Goal: Task Accomplishment & Management: Complete application form

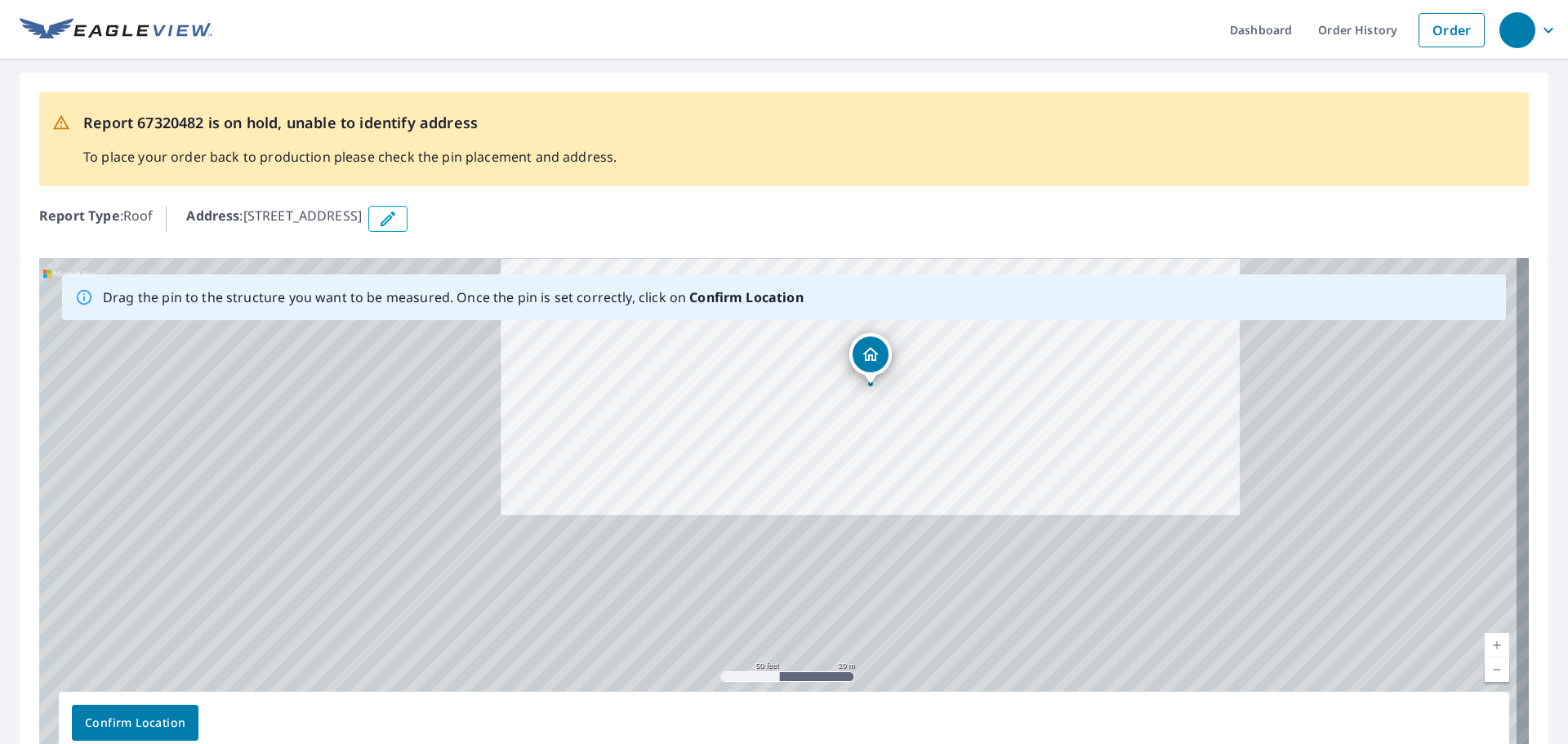
drag, startPoint x: 1325, startPoint y: 625, endPoint x: 1163, endPoint y: 443, distance: 243.7
click at [1163, 443] on div "[STREET_ADDRESS]" at bounding box center [784, 514] width 1490 height 512
click at [1485, 670] on link "Current Level 19, Zoom Out" at bounding box center [1497, 670] width 24 height 24
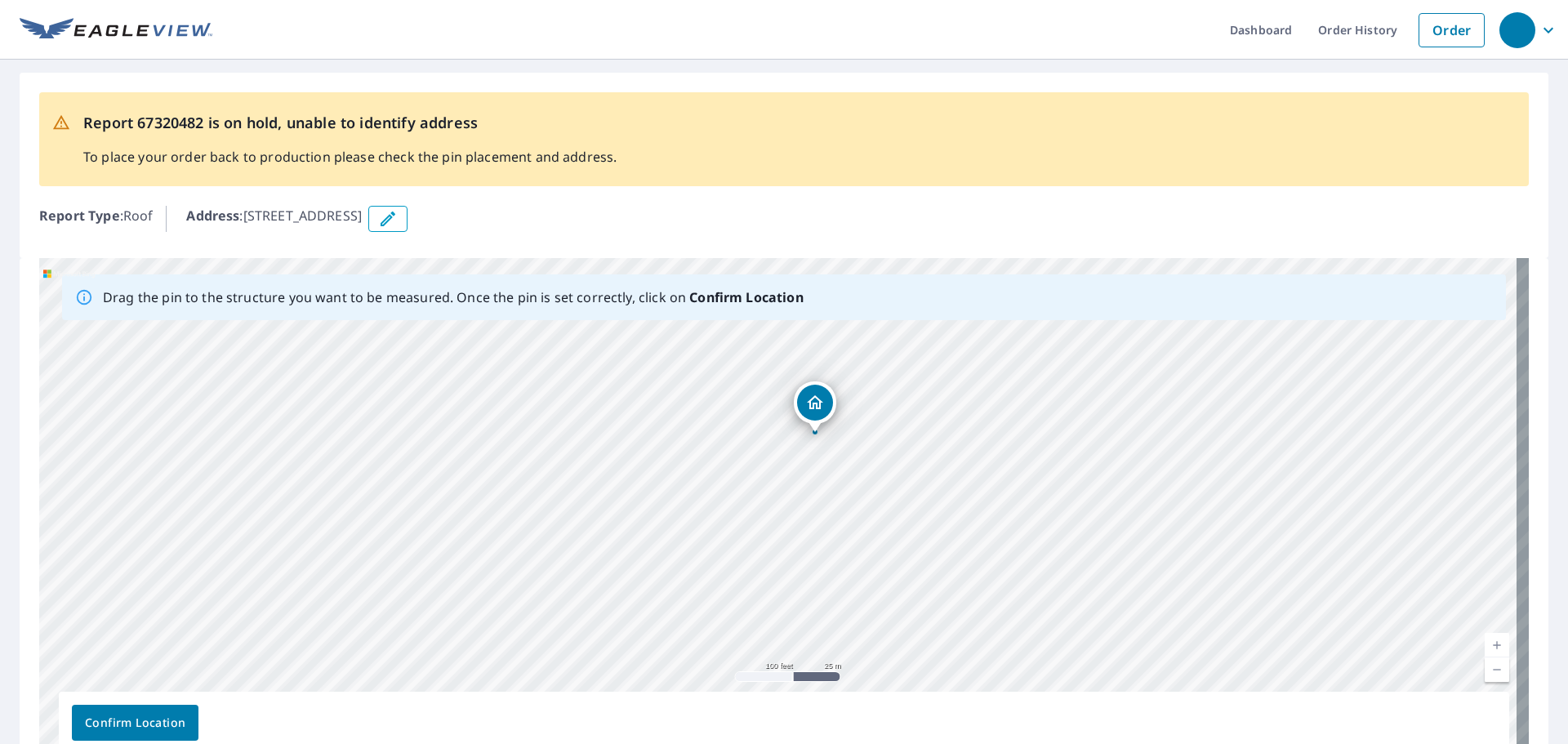
drag, startPoint x: 917, startPoint y: 563, endPoint x: 909, endPoint y: 548, distance: 17.0
click at [909, 548] on div "311 1st Ave Lake Andes, SD 57356" at bounding box center [784, 514] width 1490 height 512
drag, startPoint x: 865, startPoint y: 516, endPoint x: 866, endPoint y: 584, distance: 68.0
click at [867, 589] on div "311 1st Ave Lake Andes, SD 57356" at bounding box center [784, 514] width 1490 height 512
drag, startPoint x: 875, startPoint y: 530, endPoint x: 912, endPoint y: 577, distance: 59.8
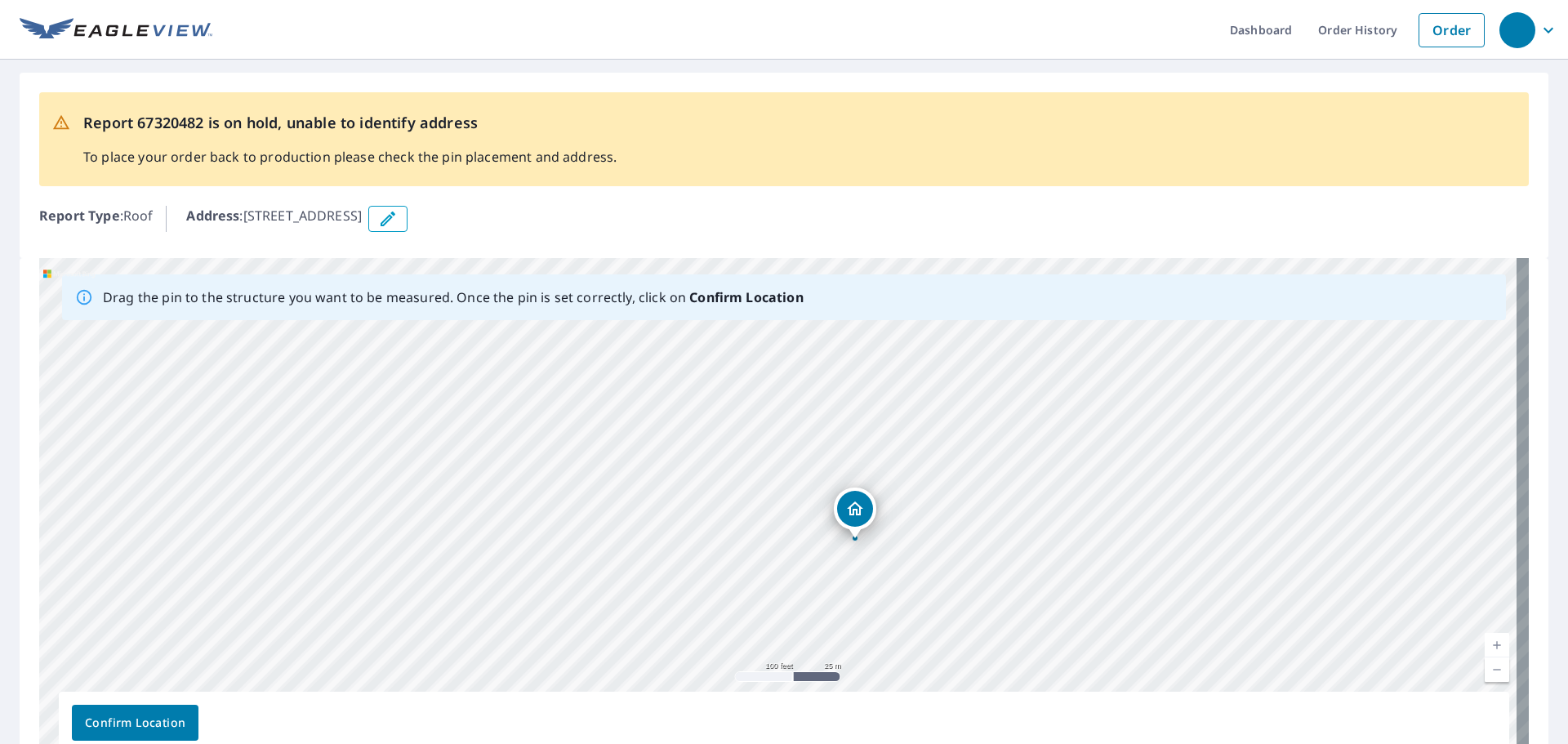
click at [912, 577] on div "311 1st Ave Lake Andes, SD 57356" at bounding box center [784, 514] width 1490 height 512
drag, startPoint x: 899, startPoint y: 585, endPoint x: 900, endPoint y: 499, distance: 86.0
click at [900, 499] on div "311 1st Ave Lake Andes, SD 57356" at bounding box center [784, 514] width 1490 height 512
click at [674, 298] on p "Drag the pin to the structure you want to be measured. Once the pin is set corr…" at bounding box center [452, 297] width 701 height 20
drag, startPoint x: 983, startPoint y: 556, endPoint x: 959, endPoint y: 494, distance: 66.5
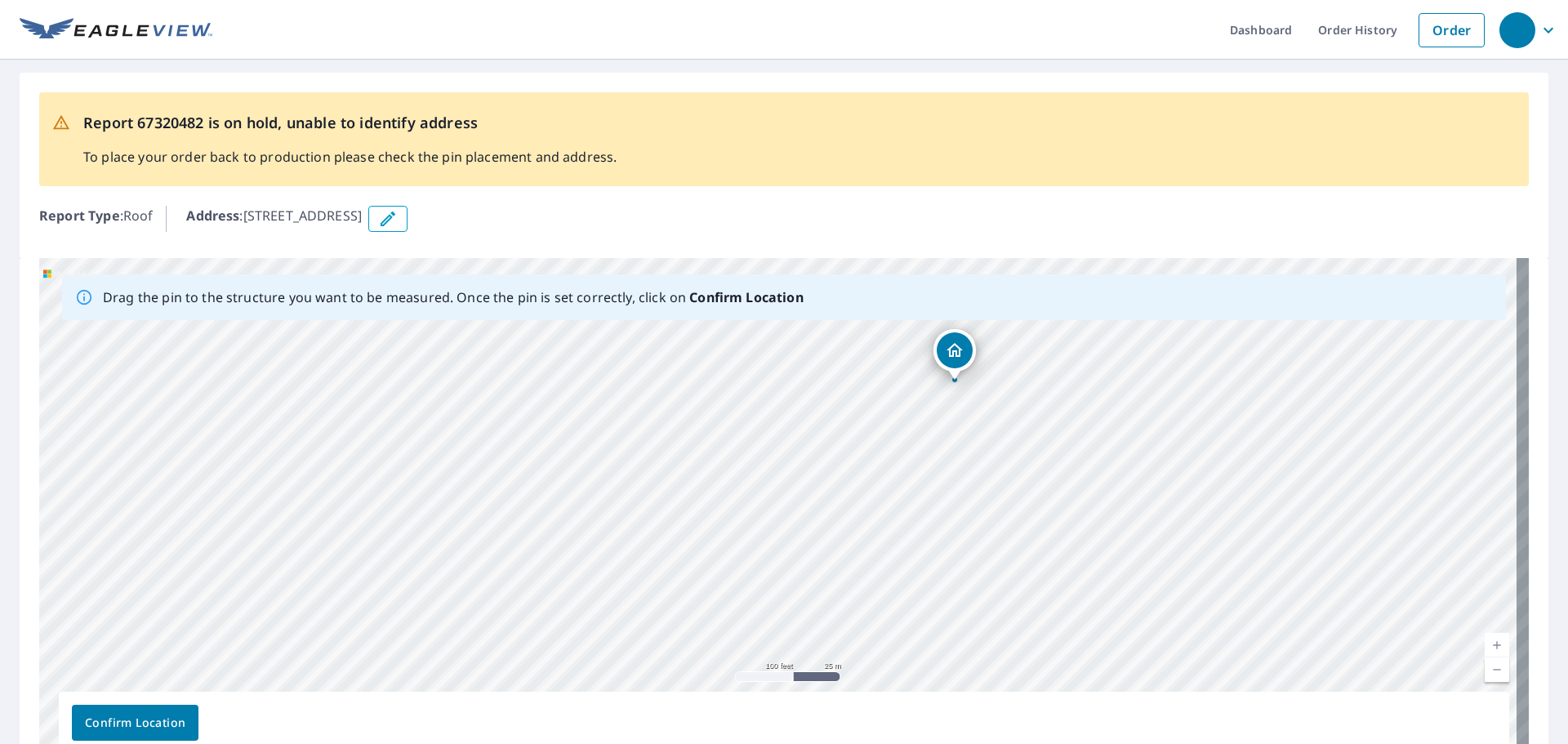
click at [959, 494] on div "311 1st Ave Lake Andes, SD 57356" at bounding box center [784, 514] width 1490 height 512
drag, startPoint x: 964, startPoint y: 440, endPoint x: 1000, endPoint y: 325, distance: 120.5
click at [1000, 325] on div "311 1st Ave Lake Andes, SD 57356" at bounding box center [784, 514] width 1490 height 512
drag, startPoint x: 951, startPoint y: 585, endPoint x: 957, endPoint y: 341, distance: 244.1
click at [957, 341] on div "311 1st Ave Lake Andes, SD 57356" at bounding box center [784, 514] width 1490 height 512
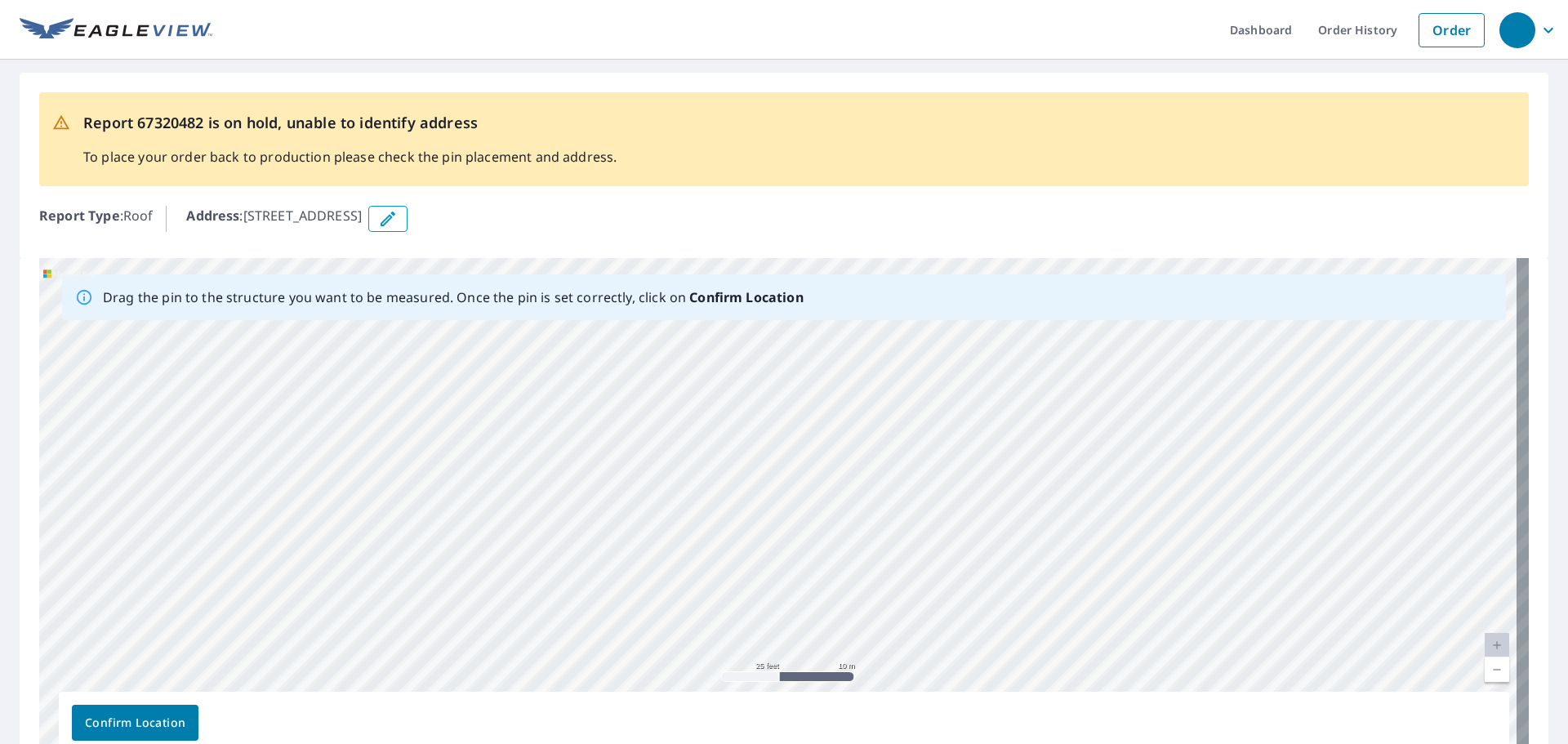
drag, startPoint x: 967, startPoint y: 515, endPoint x: 963, endPoint y: 678, distance: 163.0
click at [963, 678] on div "311 1st Ave Lake Andes, SD 57356" at bounding box center [784, 514] width 1490 height 512
drag, startPoint x: 935, startPoint y: 392, endPoint x: 890, endPoint y: 641, distance: 253.0
click at [890, 641] on div "311 1st Ave Lake Andes, SD 57356" at bounding box center [784, 514] width 1490 height 512
drag, startPoint x: 924, startPoint y: 432, endPoint x: 892, endPoint y: 654, distance: 224.3
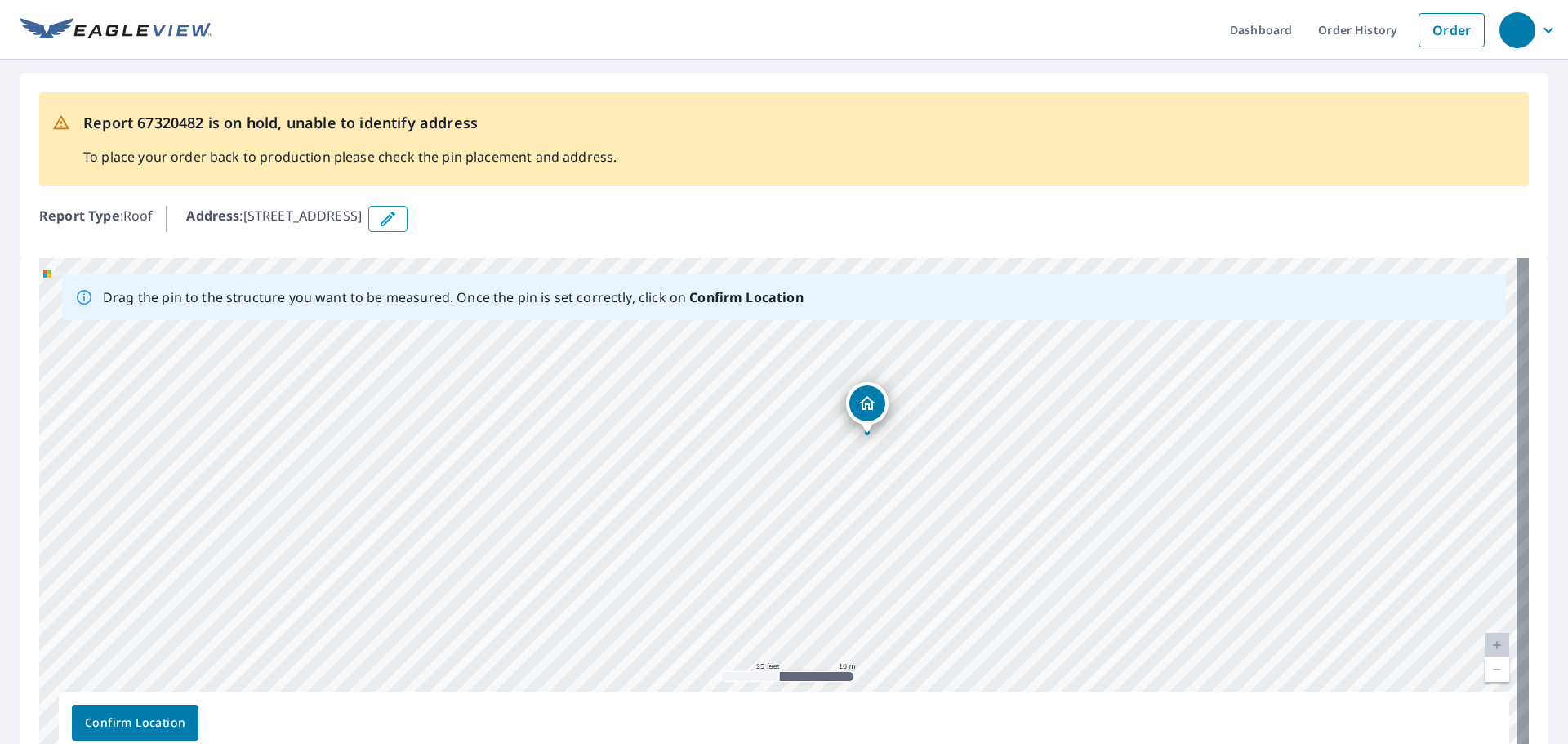
click at [892, 665] on div "311 1st Ave Lake Andes, SD 57356" at bounding box center [784, 514] width 1490 height 512
click at [319, 216] on p "Address : 311 1st Ave, Lake Andes, SD, 57356" at bounding box center [274, 219] width 176 height 26
drag, startPoint x: 824, startPoint y: 601, endPoint x: 872, endPoint y: 288, distance: 316.7
click at [872, 288] on div "Drag the pin to the structure you want to be measured. Once the pin is set corr…" at bounding box center [784, 514] width 1490 height 512
click at [839, 518] on div "311 1st Ave Lake Andes, SD 57356" at bounding box center [784, 514] width 1490 height 512
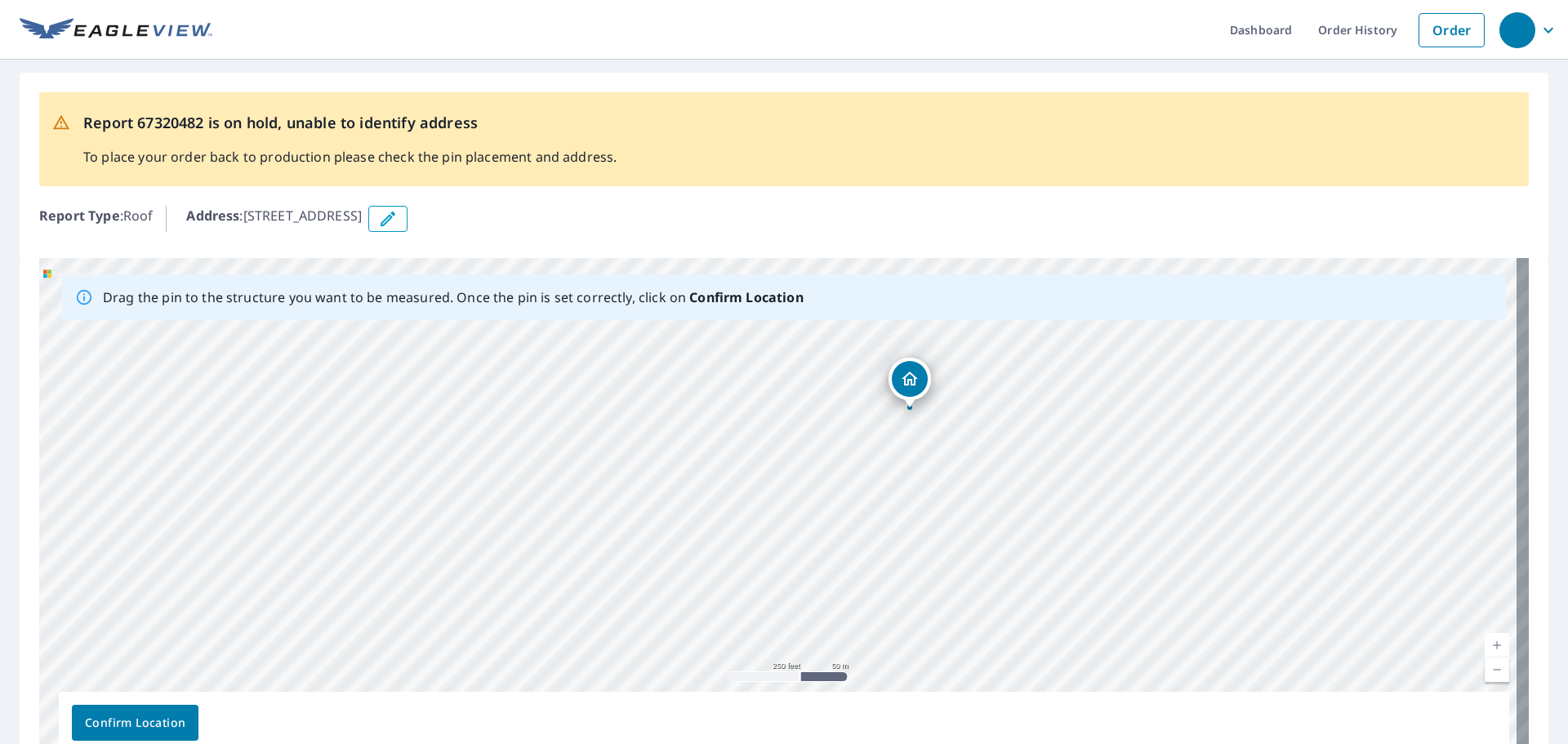
click at [395, 220] on icon "button" at bounding box center [388, 219] width 15 height 15
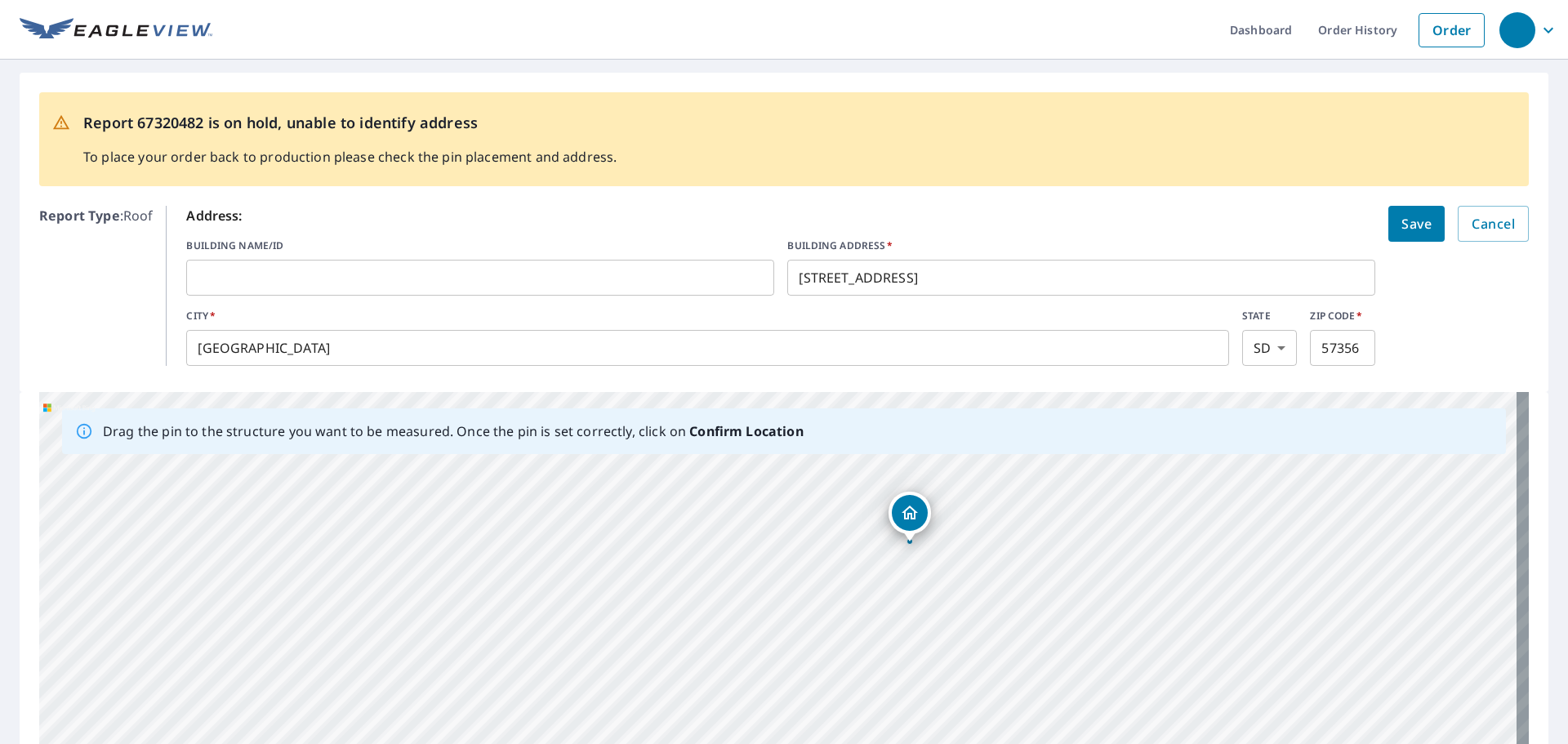
click at [924, 281] on input "[STREET_ADDRESS]" at bounding box center [1081, 277] width 588 height 46
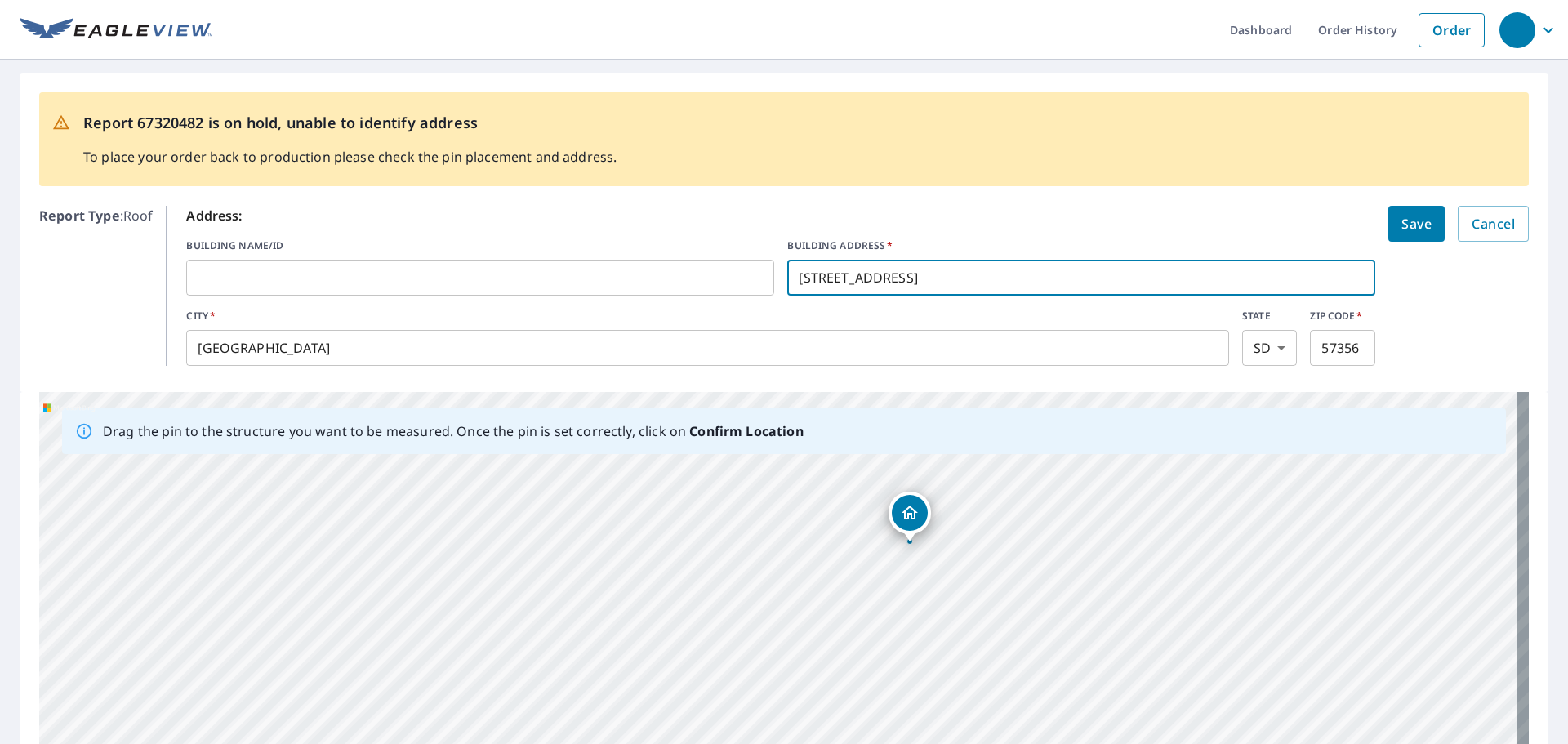
type input "311tommy's Ave"
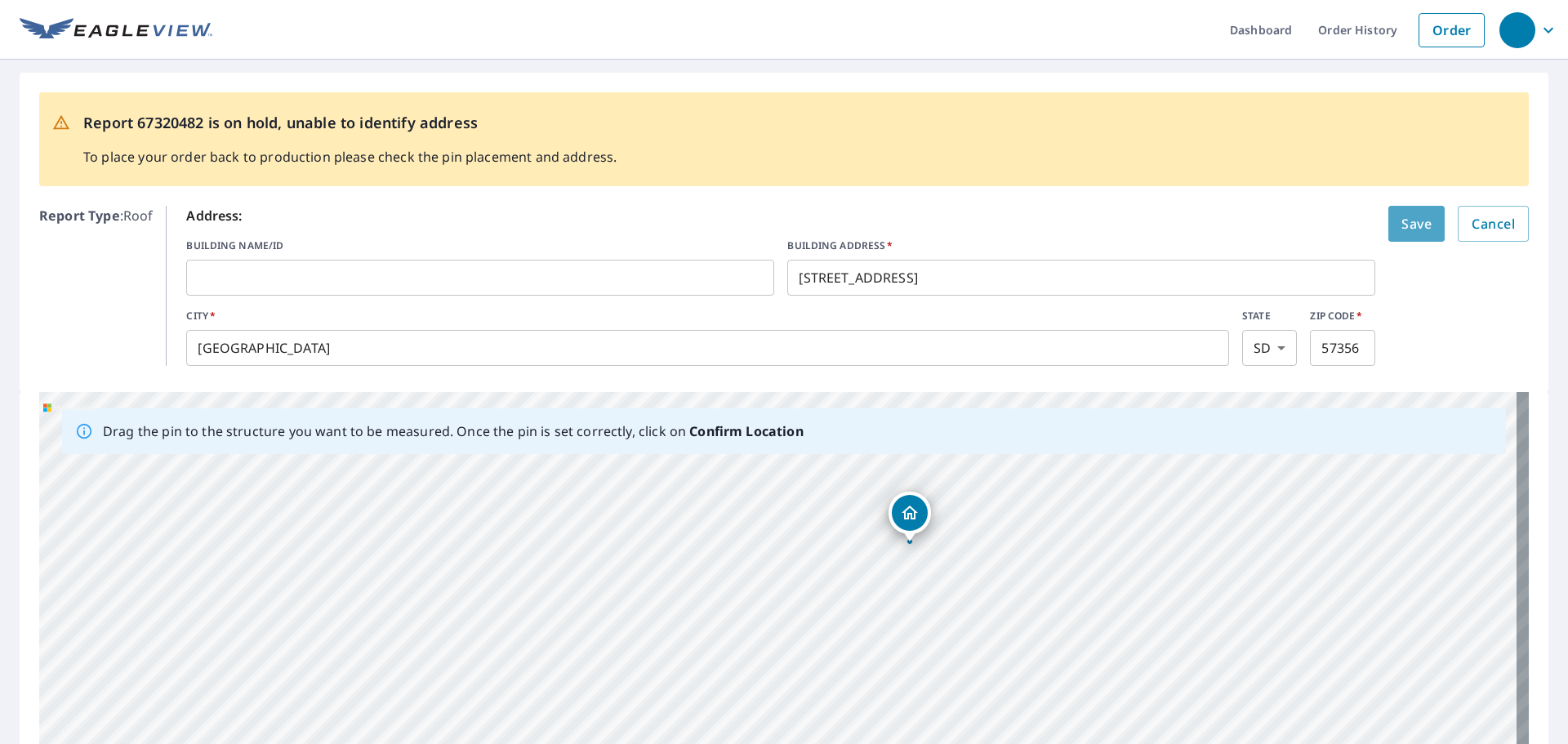
click at [1388, 226] on button "Save" at bounding box center [1417, 224] width 56 height 36
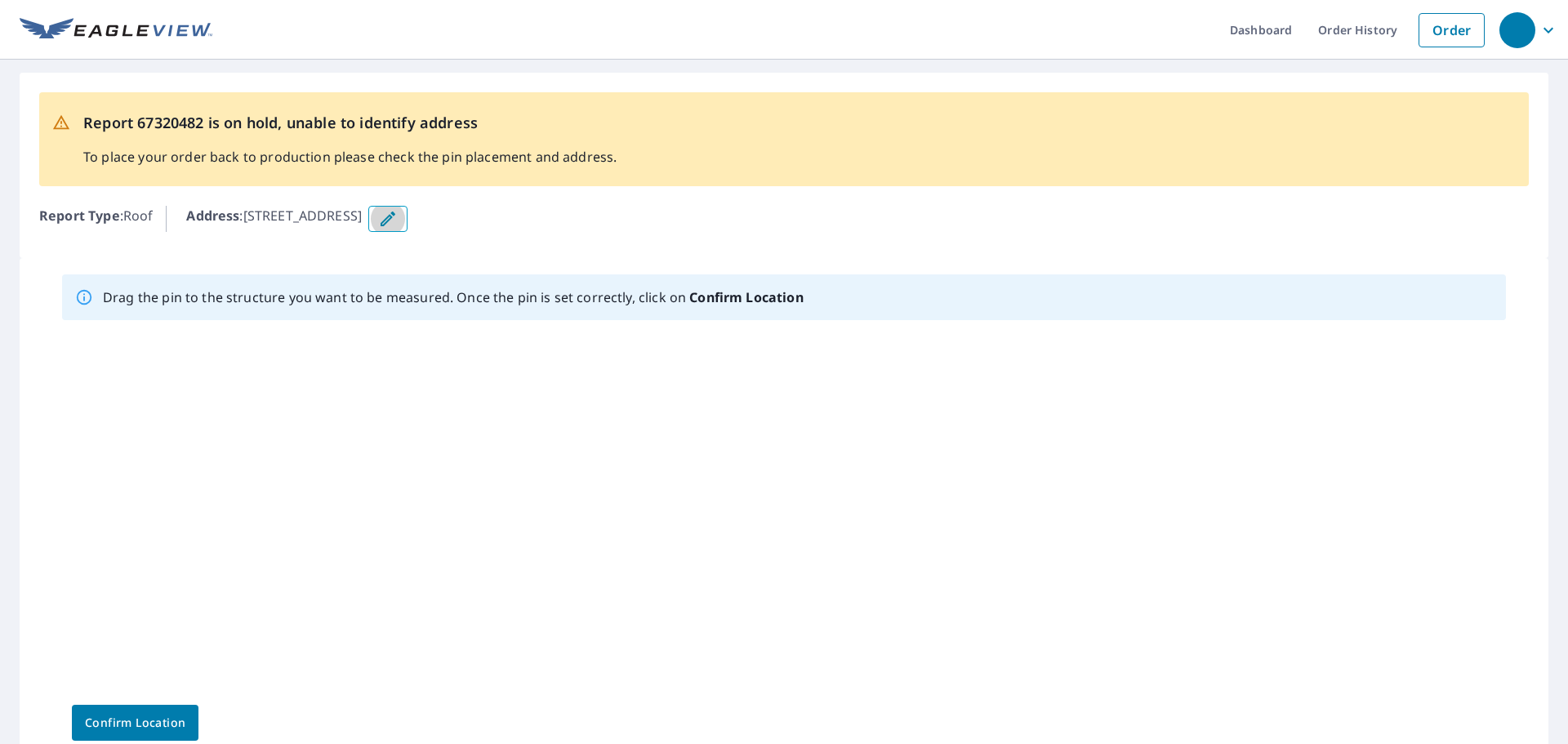
click at [398, 218] on icon "button" at bounding box center [388, 218] width 20 height 20
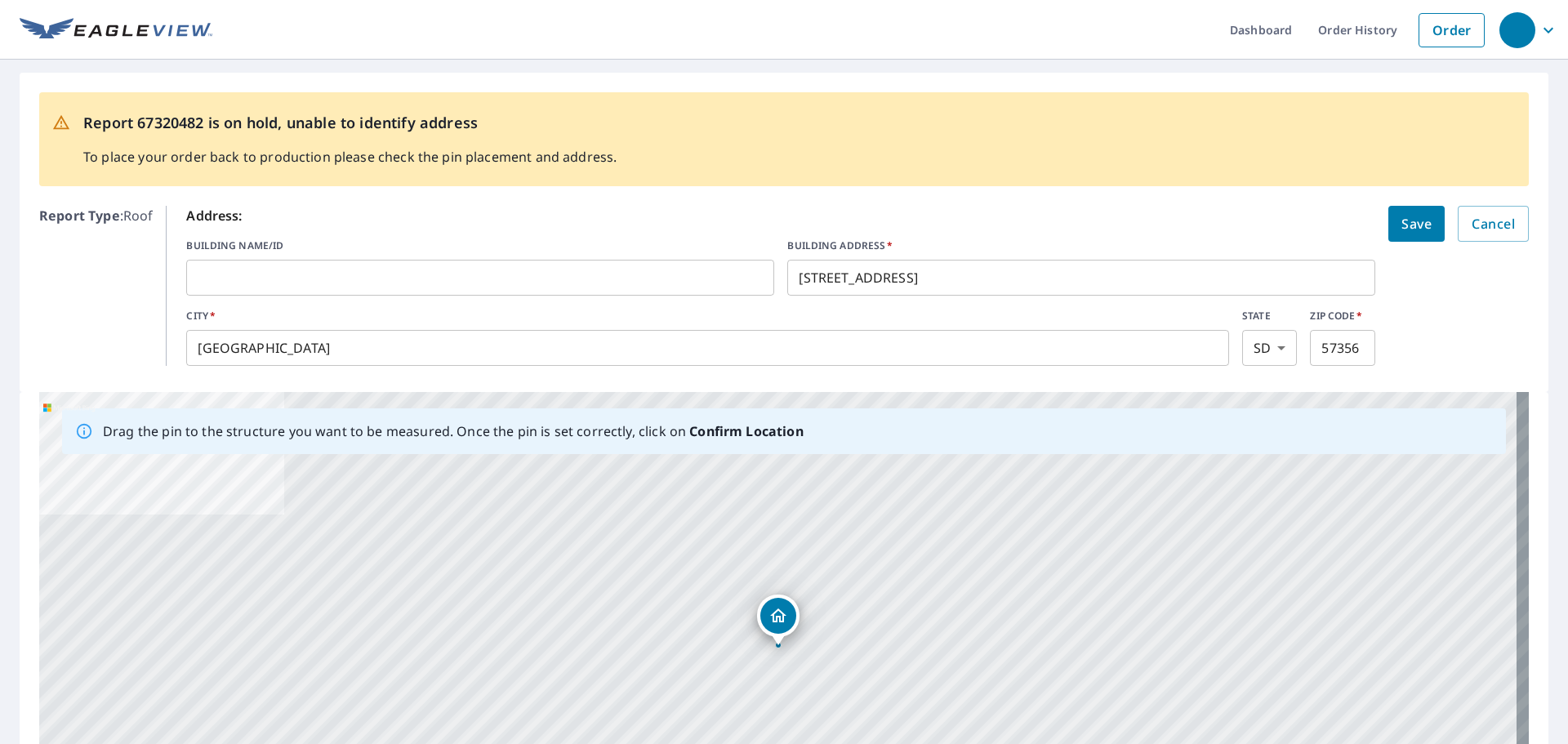
click at [843, 282] on input "[STREET_ADDRESS]" at bounding box center [1081, 277] width 588 height 46
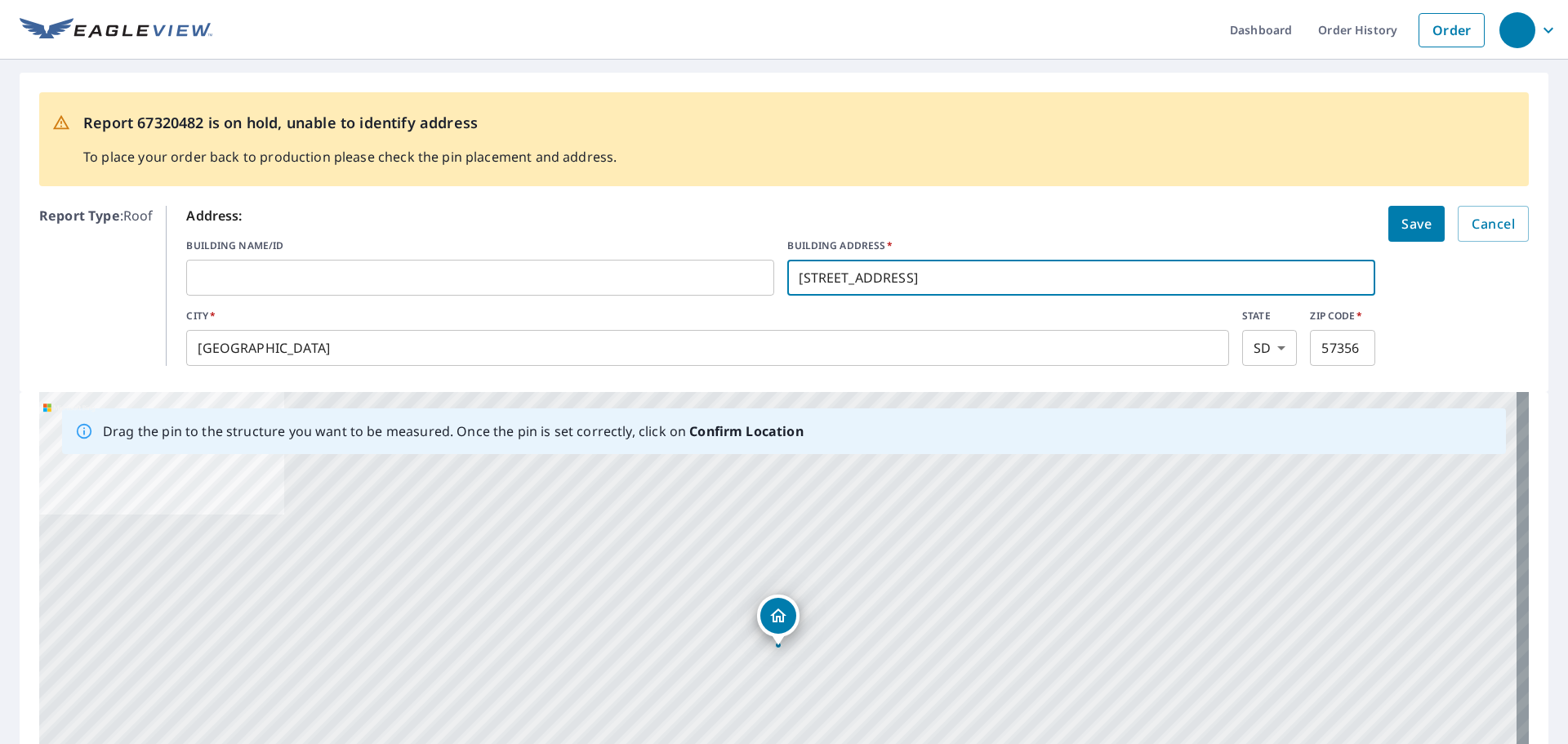
click at [822, 279] on input "[STREET_ADDRESS]" at bounding box center [1081, 277] width 588 height 46
click at [821, 280] on input "[STREET_ADDRESS]" at bounding box center [1081, 277] width 588 height 46
click at [819, 278] on input "[STREET_ADDRESS]" at bounding box center [1081, 277] width 588 height 46
type input "[STREET_ADDRESS][PERSON_NAME]"
click at [1402, 229] on span "Save" at bounding box center [1417, 224] width 30 height 23
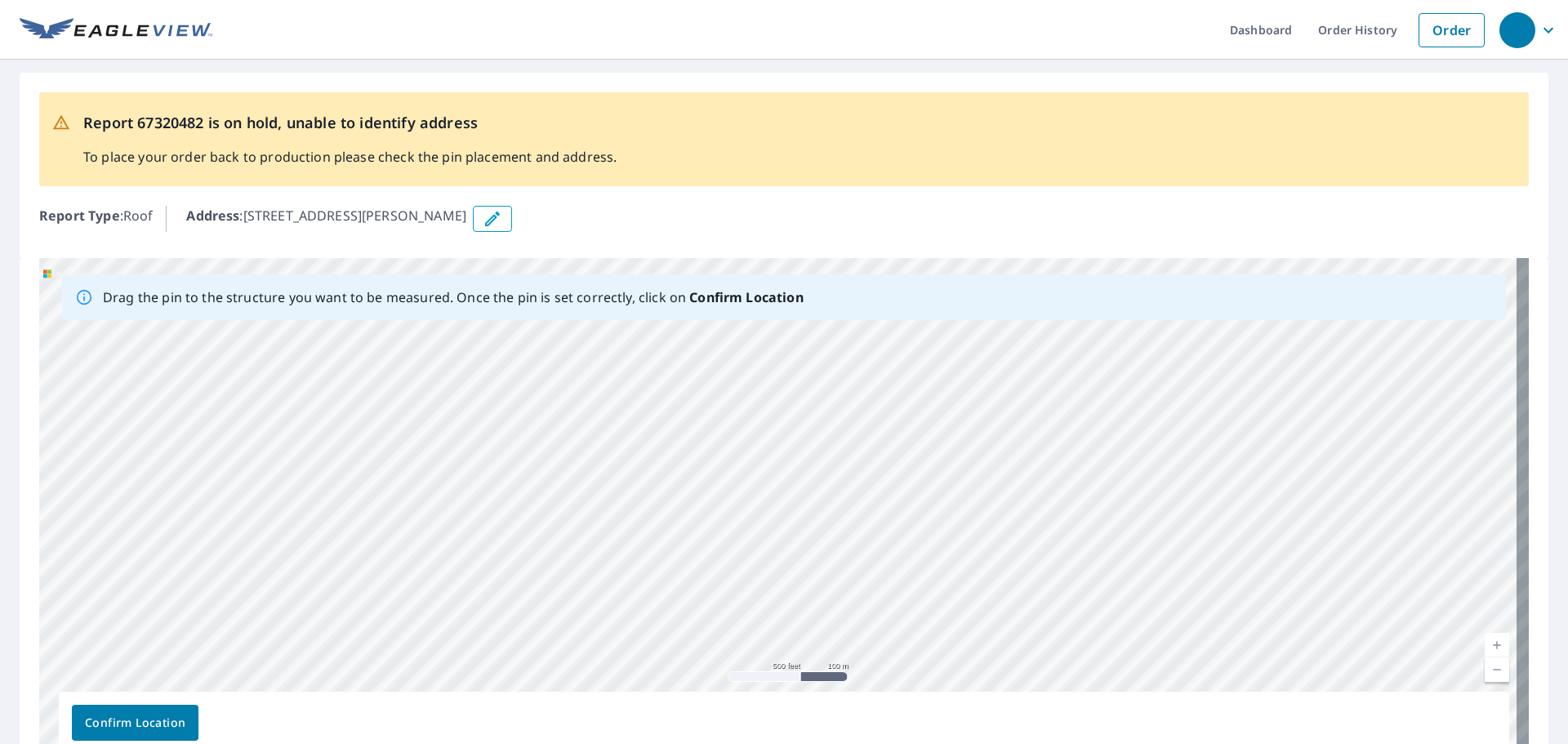
drag, startPoint x: 1016, startPoint y: 615, endPoint x: 1084, endPoint y: 299, distance: 323.2
click at [1085, 300] on div "Drag the pin to the structure you want to be measured. Once the pin is set corr…" at bounding box center [784, 514] width 1490 height 512
click at [1073, 217] on div "Address : [STREET_ADDRESS]" at bounding box center [857, 219] width 1342 height 26
click at [952, 529] on div "[STREET_ADDRESS][PERSON_NAME]" at bounding box center [784, 514] width 1490 height 512
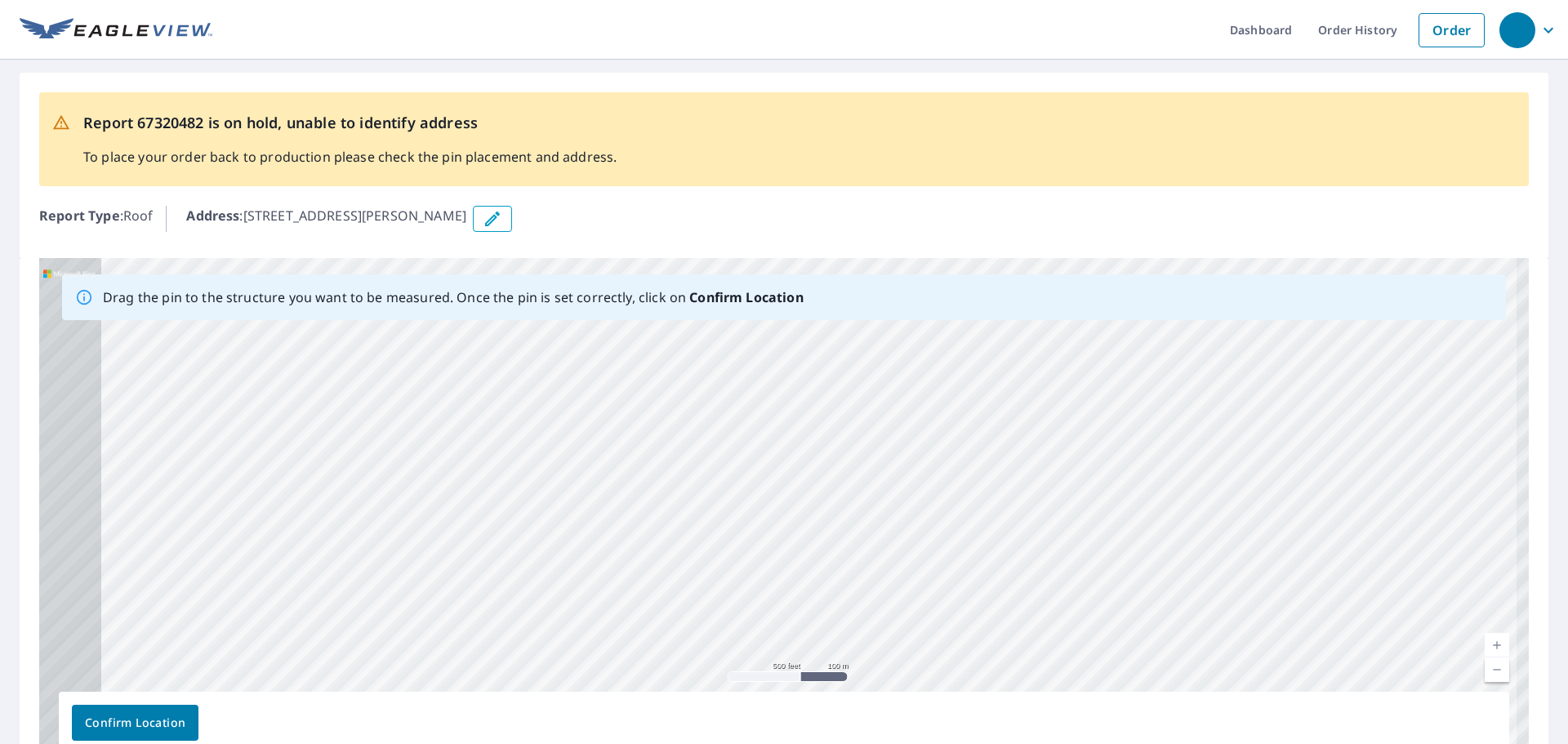
drag, startPoint x: 328, startPoint y: 593, endPoint x: 918, endPoint y: 392, distance: 623.3
click at [918, 392] on div "[STREET_ADDRESS][PERSON_NAME]" at bounding box center [784, 514] width 1490 height 512
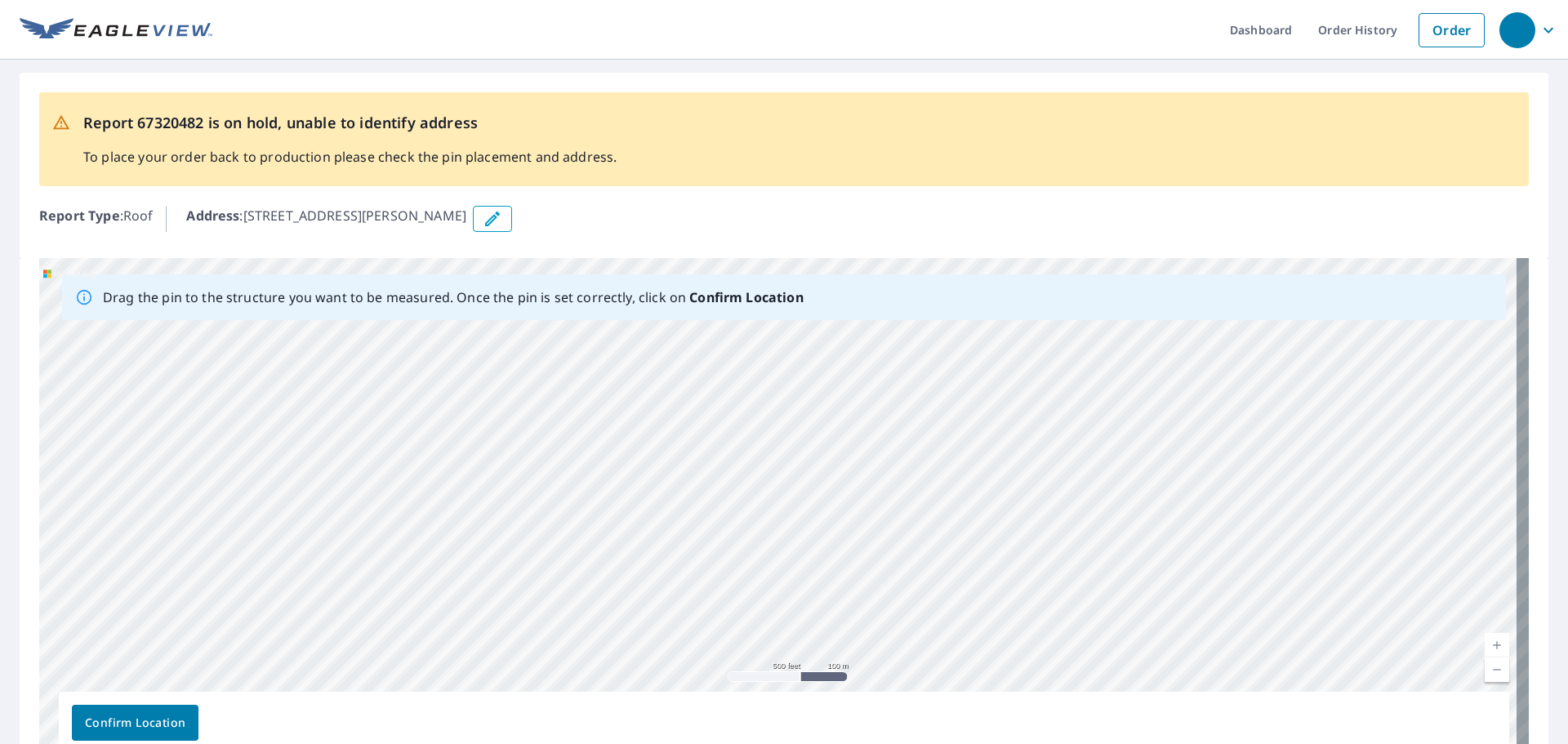
drag, startPoint x: 660, startPoint y: 598, endPoint x: 760, endPoint y: 350, distance: 267.4
click at [760, 350] on div "[STREET_ADDRESS][PERSON_NAME]" at bounding box center [784, 514] width 1490 height 512
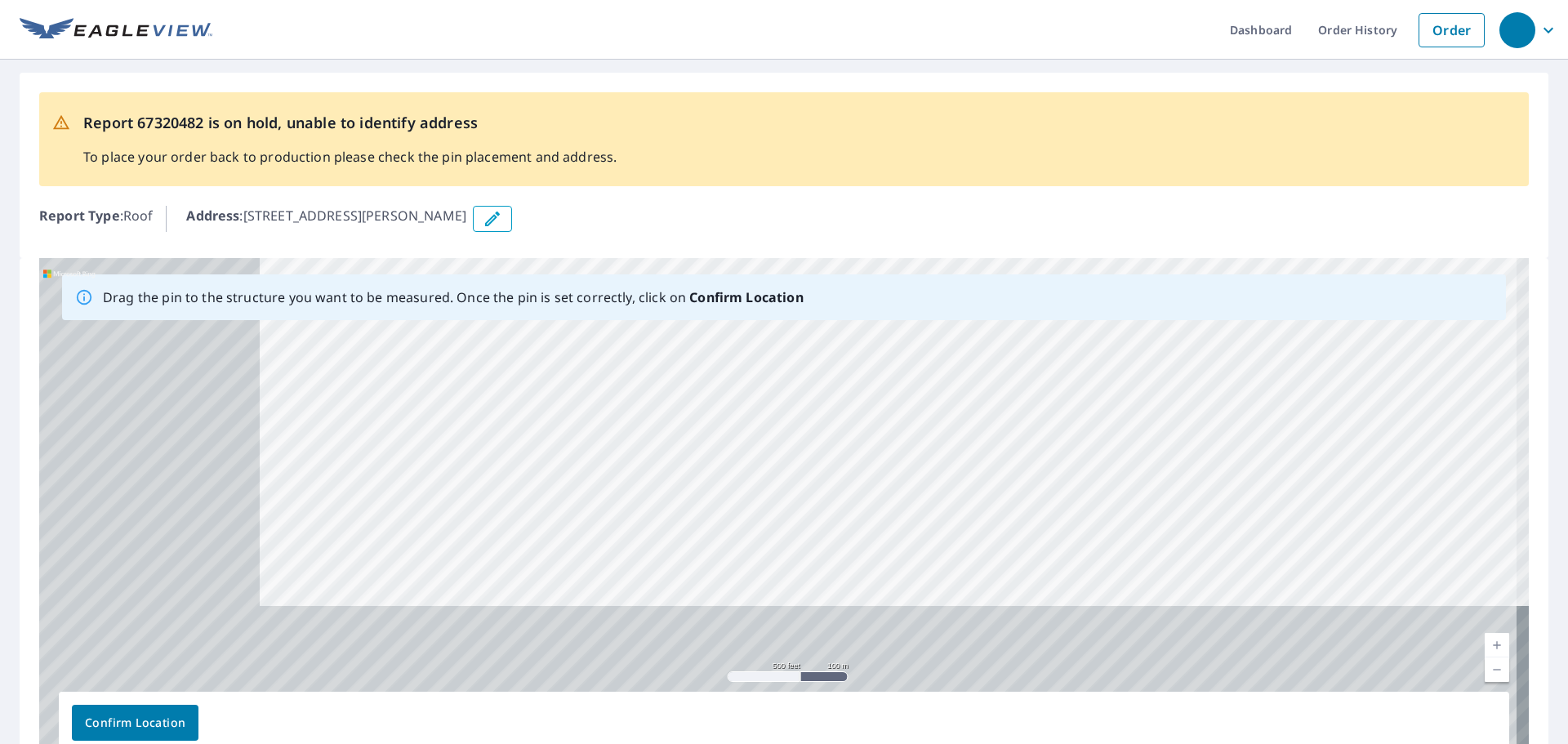
drag, startPoint x: 746, startPoint y: 613, endPoint x: 1051, endPoint y: 361, distance: 395.6
click at [1051, 361] on div "[STREET_ADDRESS][PERSON_NAME]" at bounding box center [784, 514] width 1490 height 512
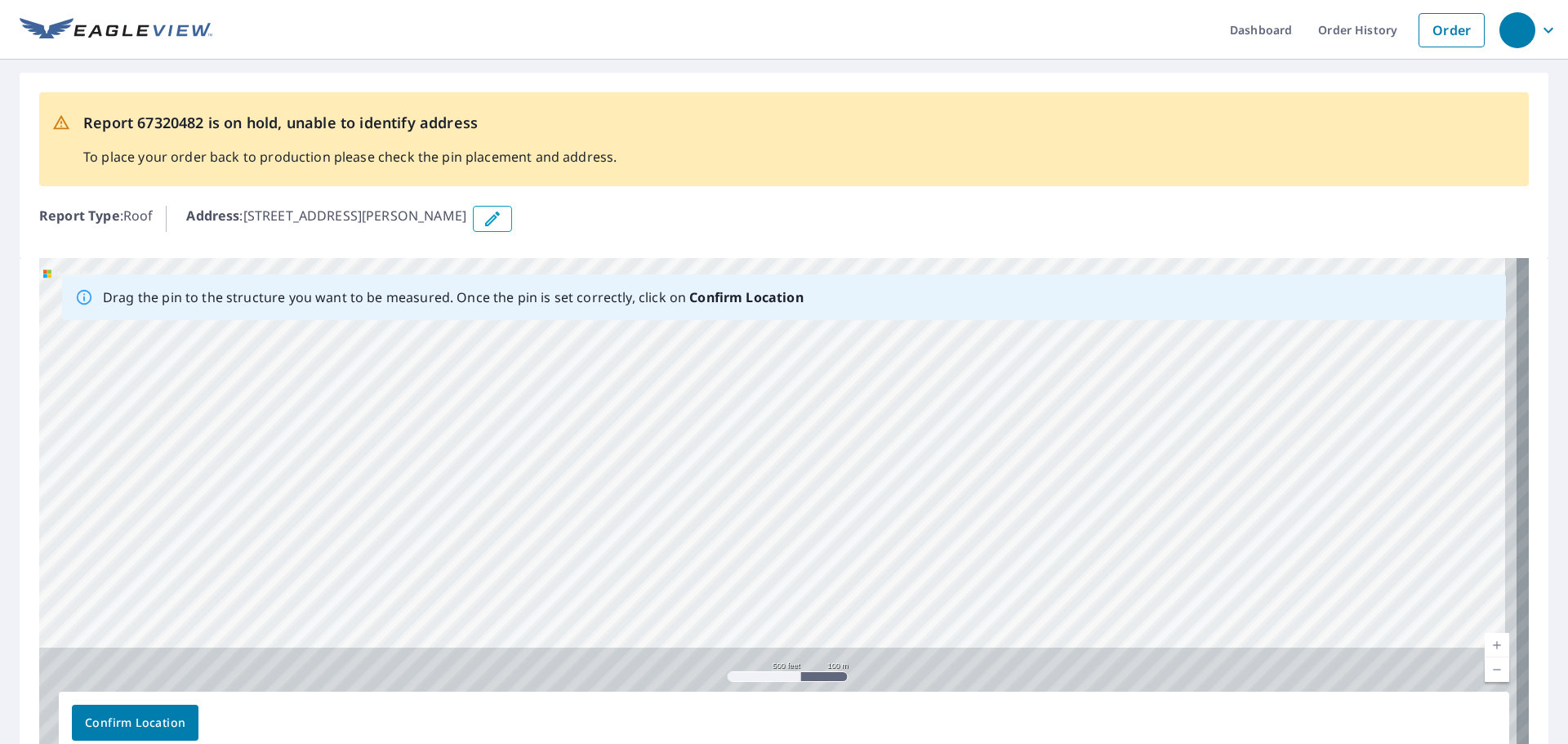
drag, startPoint x: 1037, startPoint y: 578, endPoint x: 1056, endPoint y: 272, distance: 306.6
click at [1056, 272] on div "[STREET_ADDRESS][PERSON_NAME]" at bounding box center [784, 514] width 1490 height 512
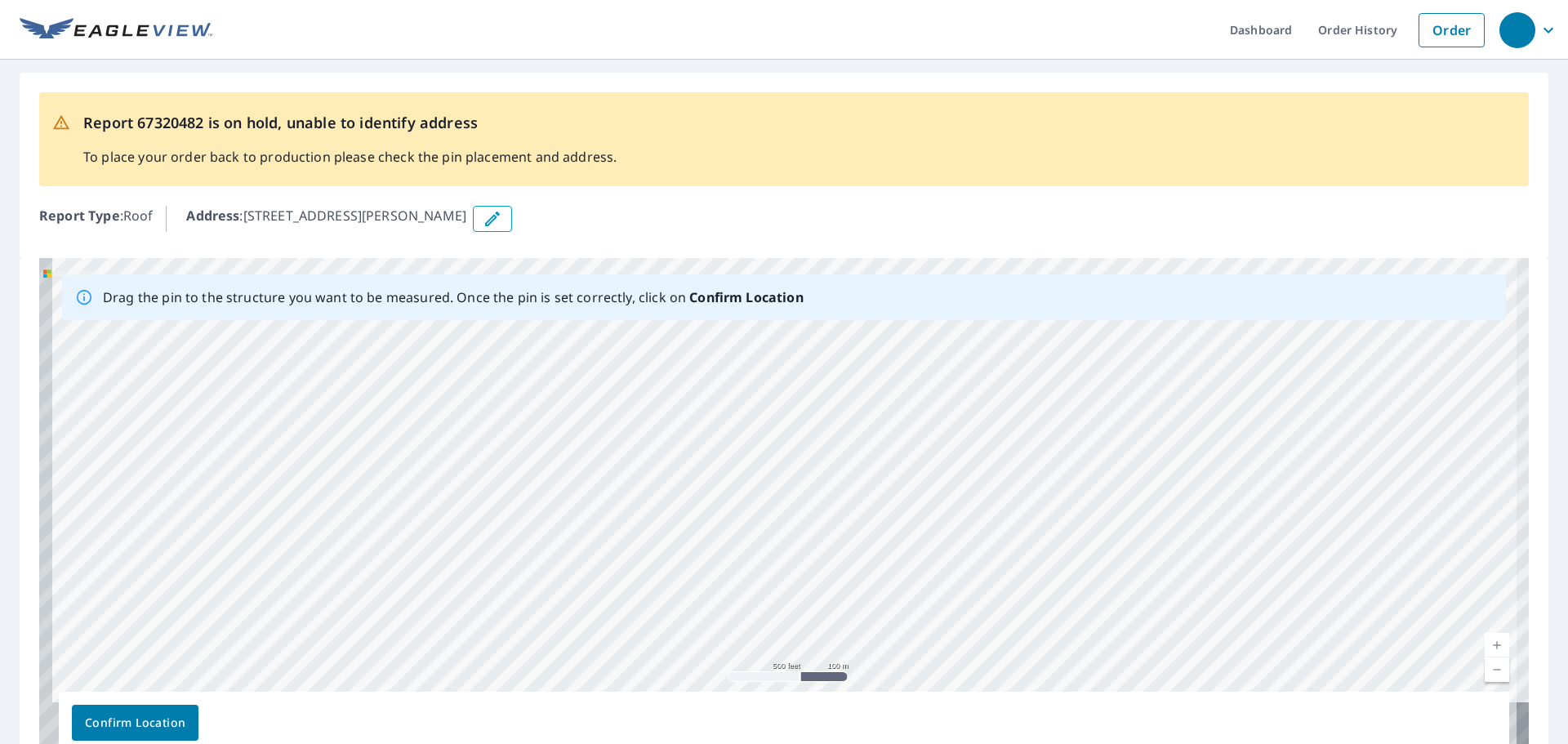
drag, startPoint x: 972, startPoint y: 553, endPoint x: 996, endPoint y: 408, distance: 147.0
click at [1007, 246] on div "Report 67320482 is on hold, unable to identify address To place your order back…" at bounding box center [784, 431] width 1568 height 743
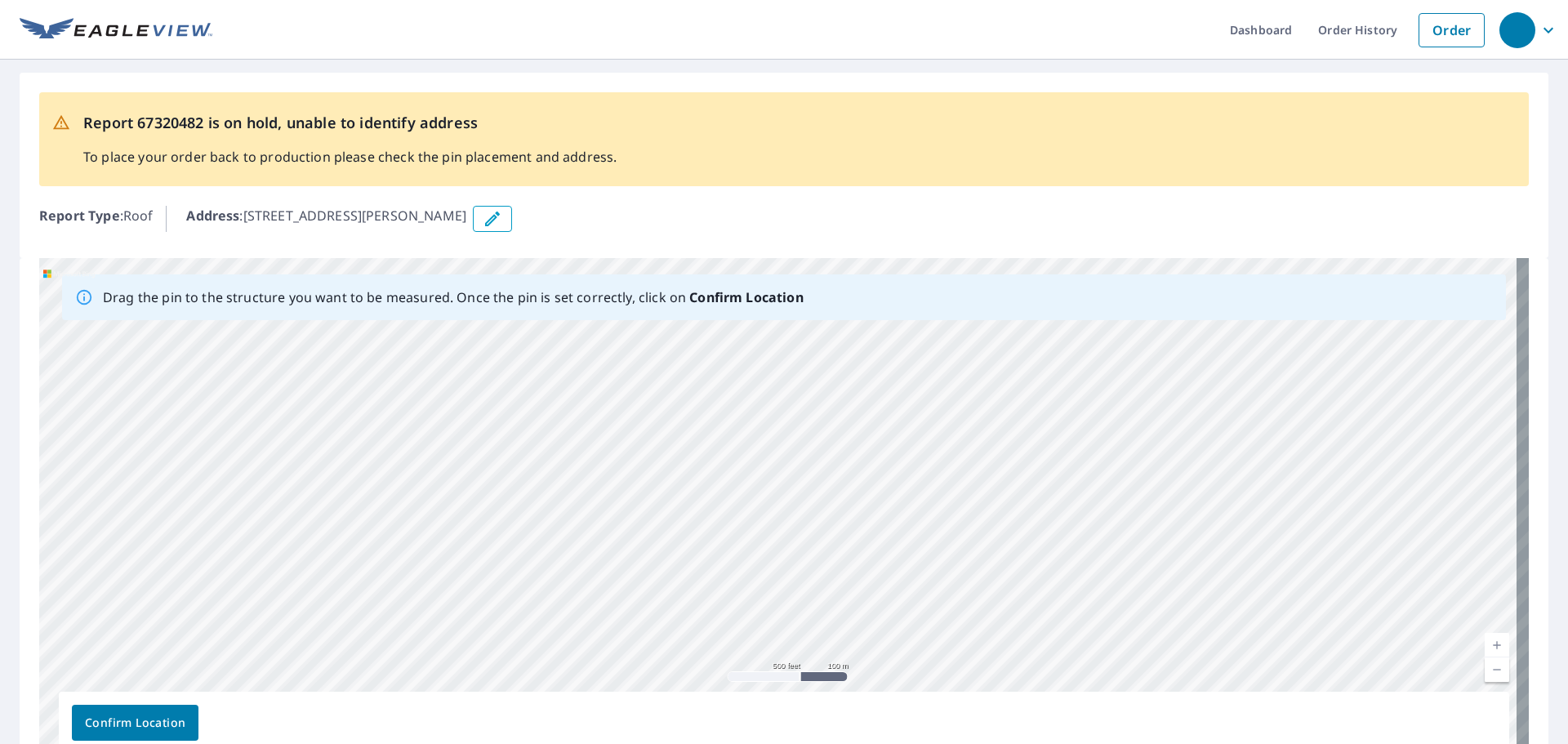
click at [1095, 388] on div "[STREET_ADDRESS][PERSON_NAME]" at bounding box center [784, 514] width 1490 height 512
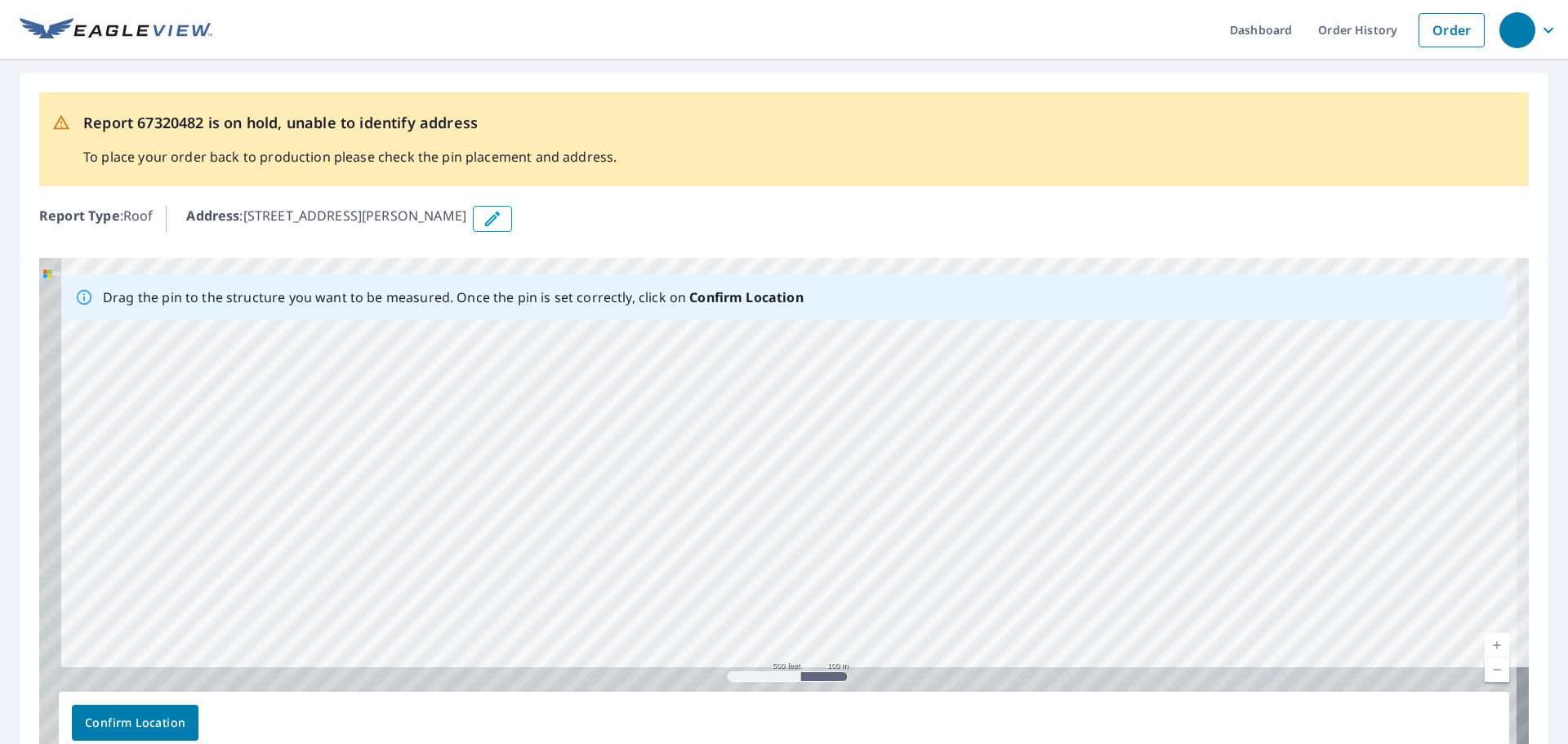
drag, startPoint x: 1015, startPoint y: 621, endPoint x: 1071, endPoint y: 295, distance: 330.8
click at [1071, 295] on div "Drag the pin to the structure you want to be measured. Once the pin is set corr…" at bounding box center [784, 514] width 1490 height 512
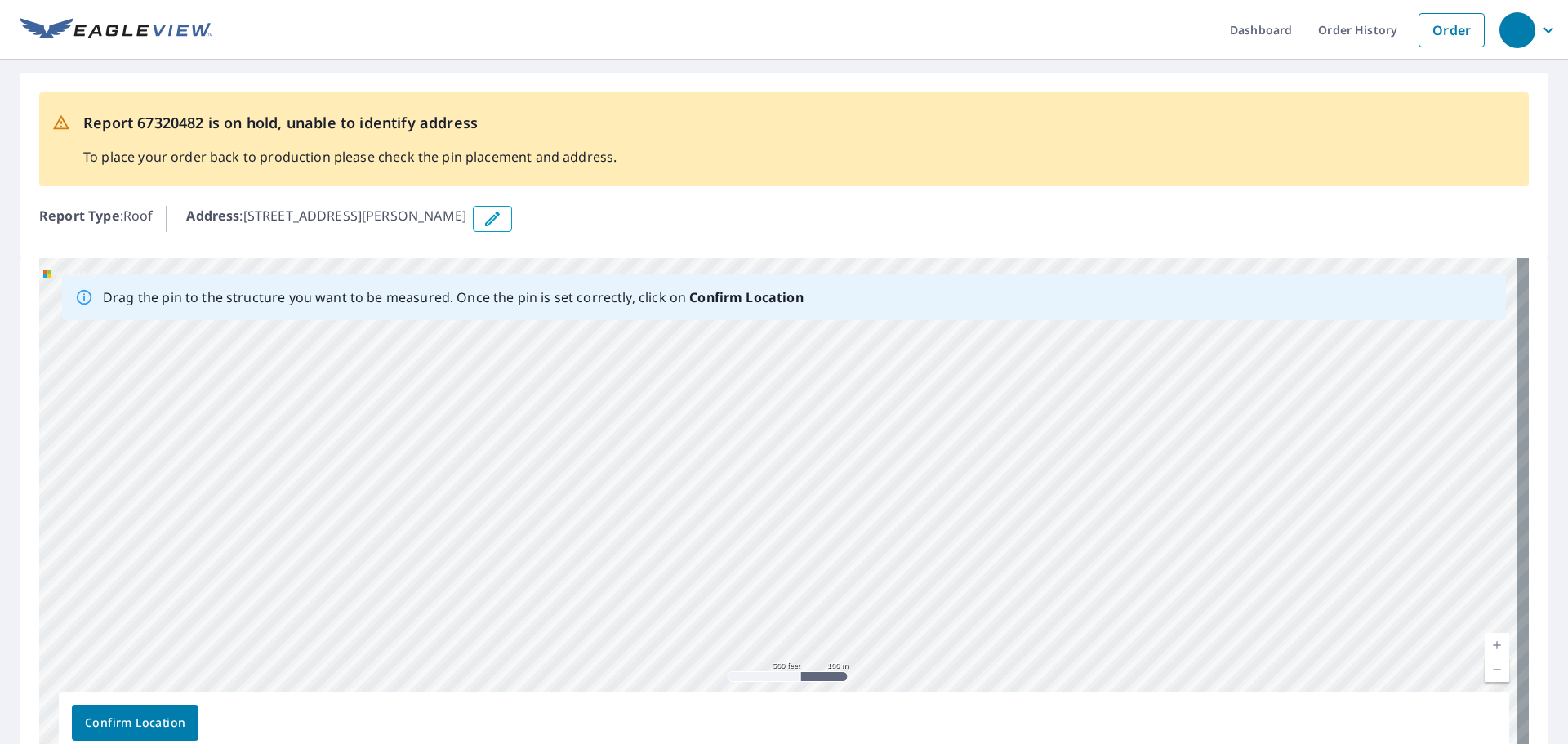
click at [1107, 488] on div "[STREET_ADDRESS][PERSON_NAME]" at bounding box center [784, 514] width 1490 height 512
drag, startPoint x: 1221, startPoint y: 645, endPoint x: 1119, endPoint y: 309, distance: 351.1
click at [1112, 251] on div "Report 67320482 is on hold, unable to identify address To place your order back…" at bounding box center [784, 431] width 1568 height 743
click at [1101, 499] on div "[STREET_ADDRESS][PERSON_NAME]" at bounding box center [784, 514] width 1490 height 512
drag, startPoint x: 961, startPoint y: 624, endPoint x: 1029, endPoint y: 277, distance: 353.6
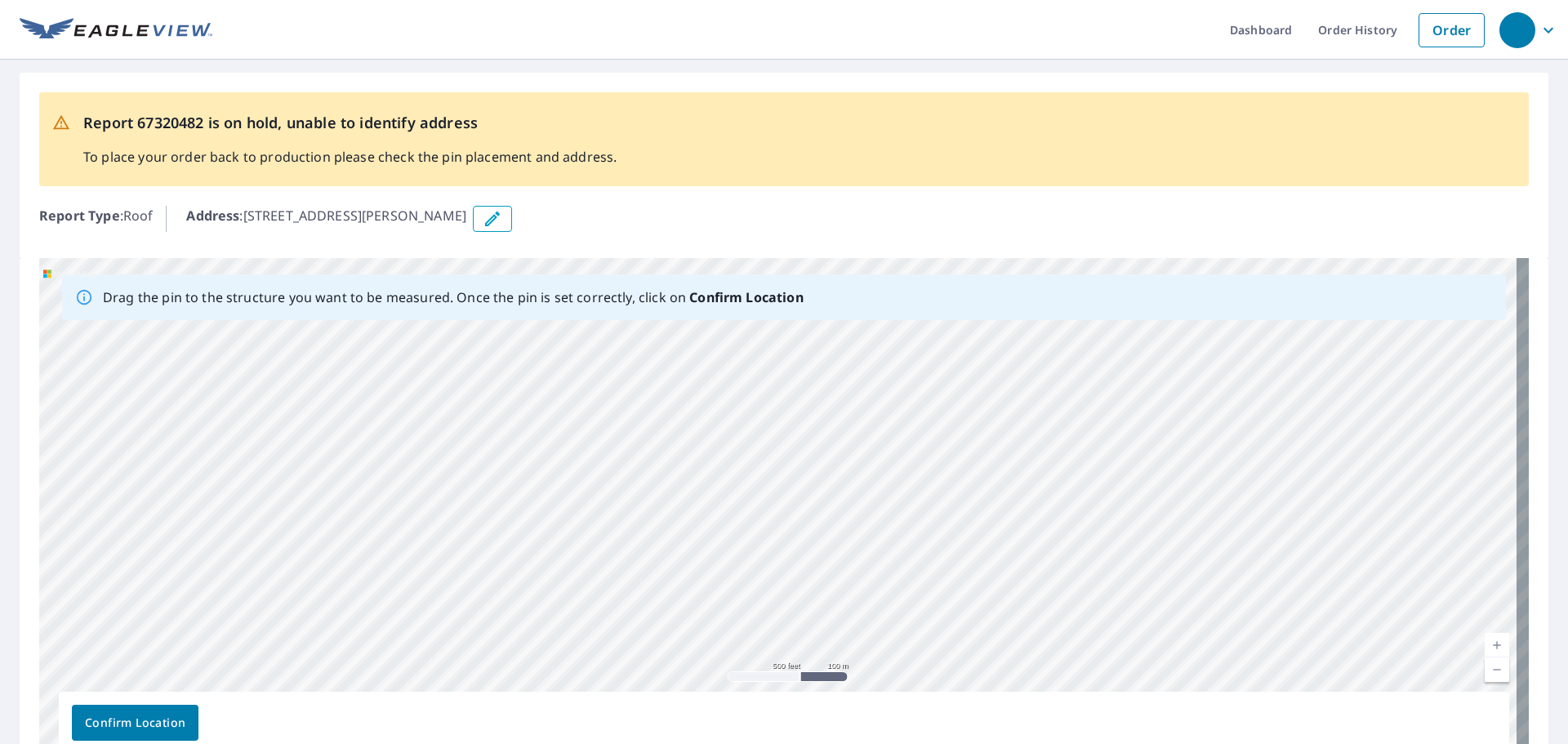
click at [1029, 277] on div "Drag the pin to the structure you want to be measured. Once the pin is set corr…" at bounding box center [784, 514] width 1490 height 512
click at [1022, 396] on div "[STREET_ADDRESS][PERSON_NAME]" at bounding box center [784, 514] width 1490 height 512
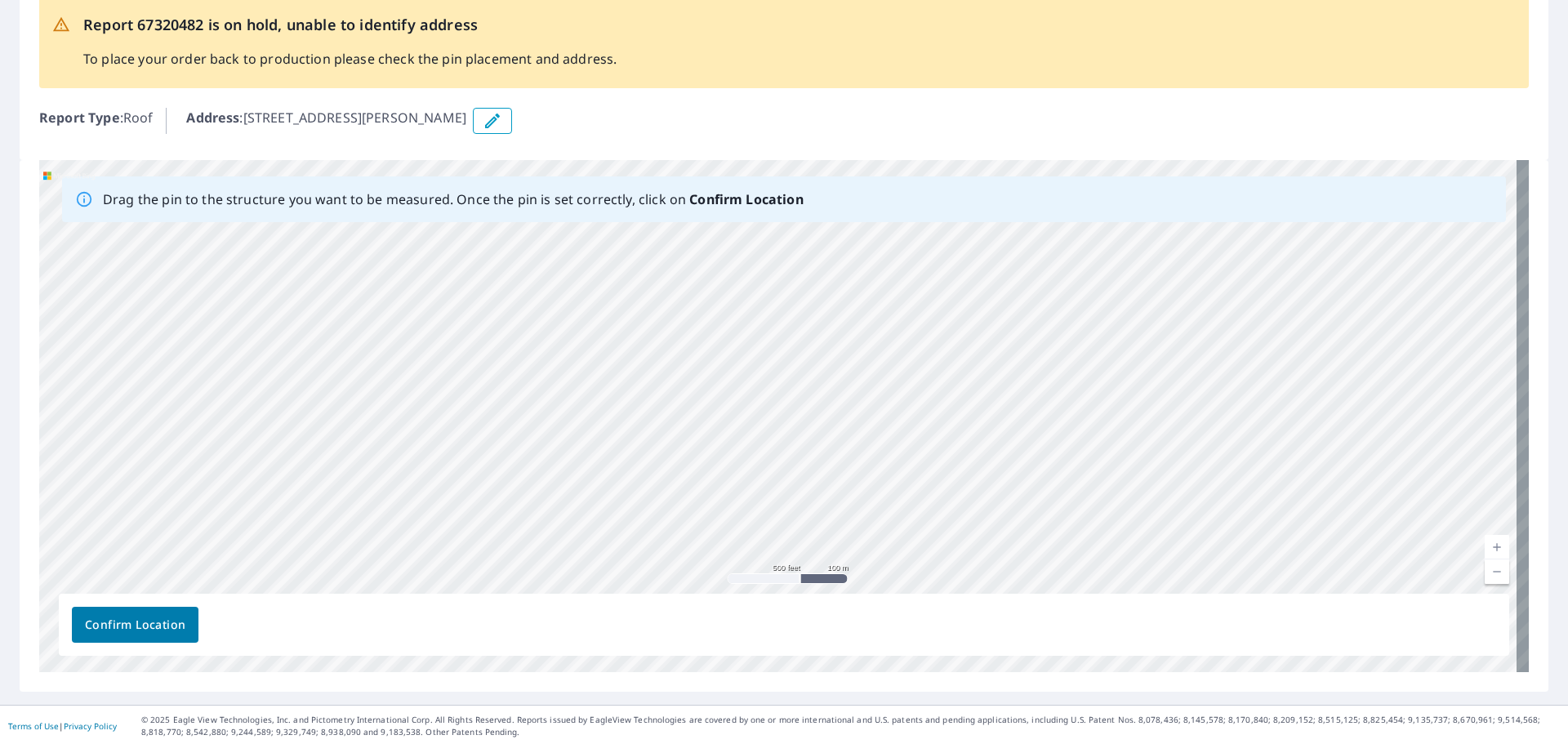
scroll to position [101, 0]
click at [1485, 567] on link "Current Level 16, Zoom Out" at bounding box center [1497, 569] width 24 height 24
click at [1485, 565] on link "Current Level 16, Zoom Out" at bounding box center [1497, 569] width 24 height 24
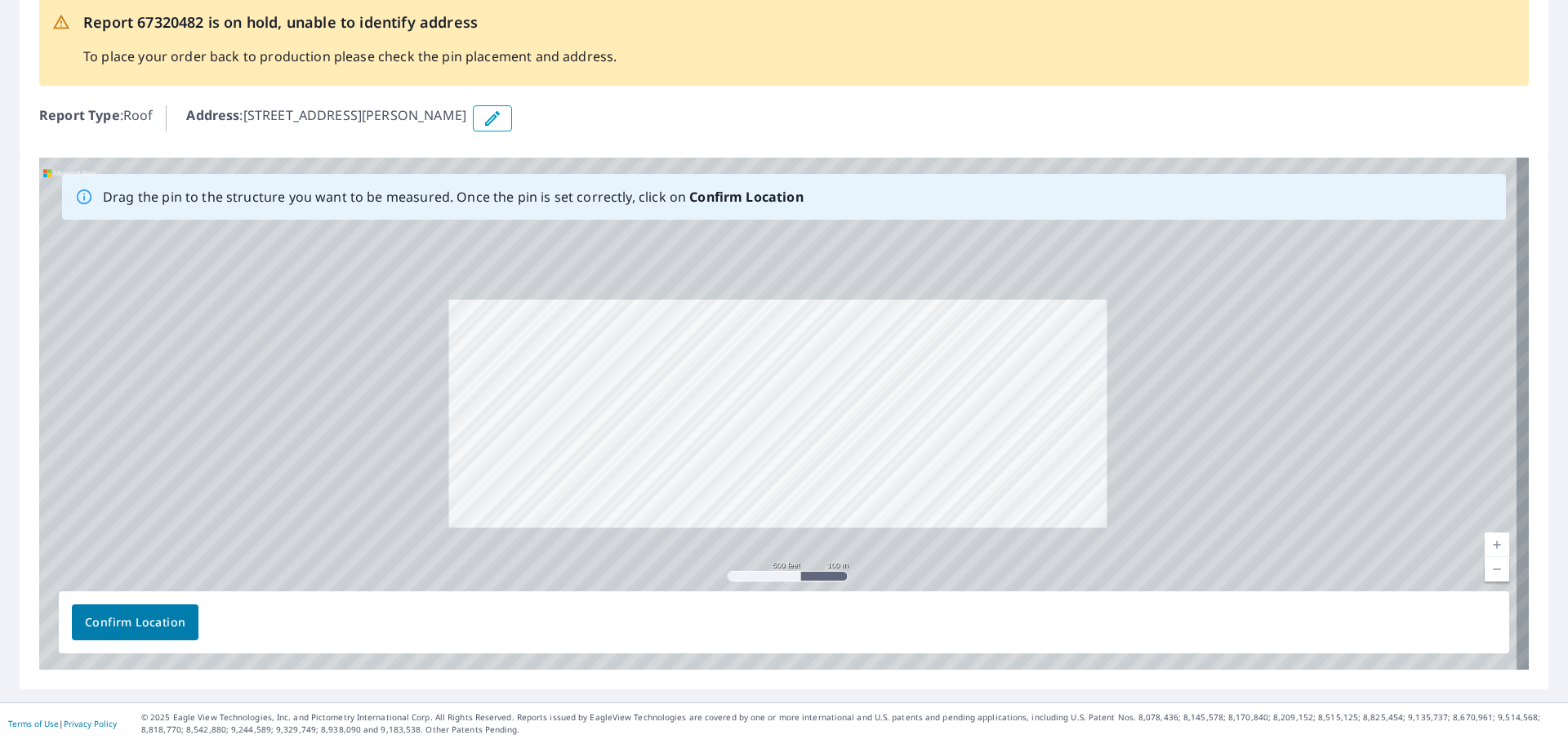
click at [1485, 565] on link "Current Level 15.166322764762118, Zoom Out" at bounding box center [1497, 569] width 24 height 24
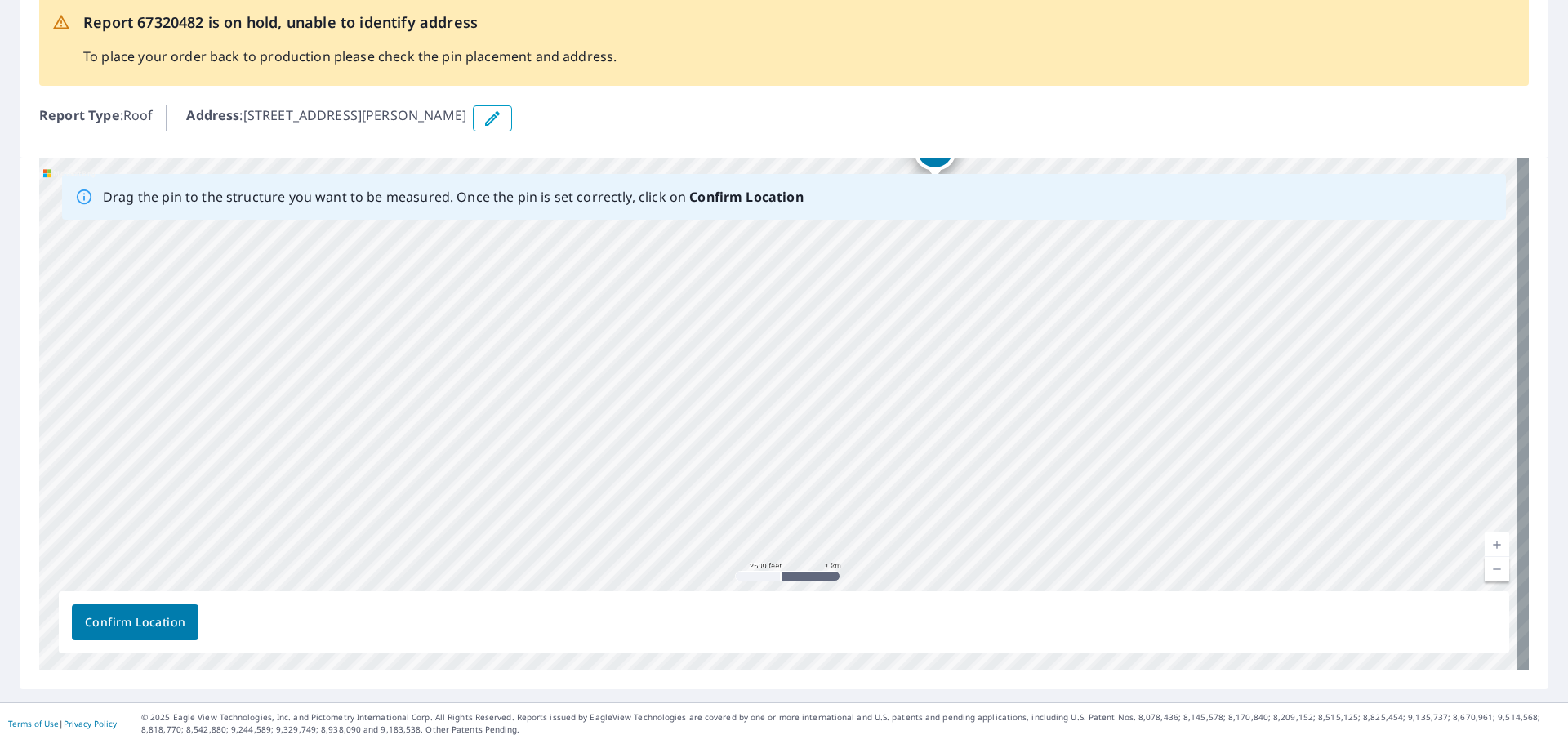
click at [1485, 537] on link "Current Level 13, Zoom In" at bounding box center [1497, 545] width 24 height 24
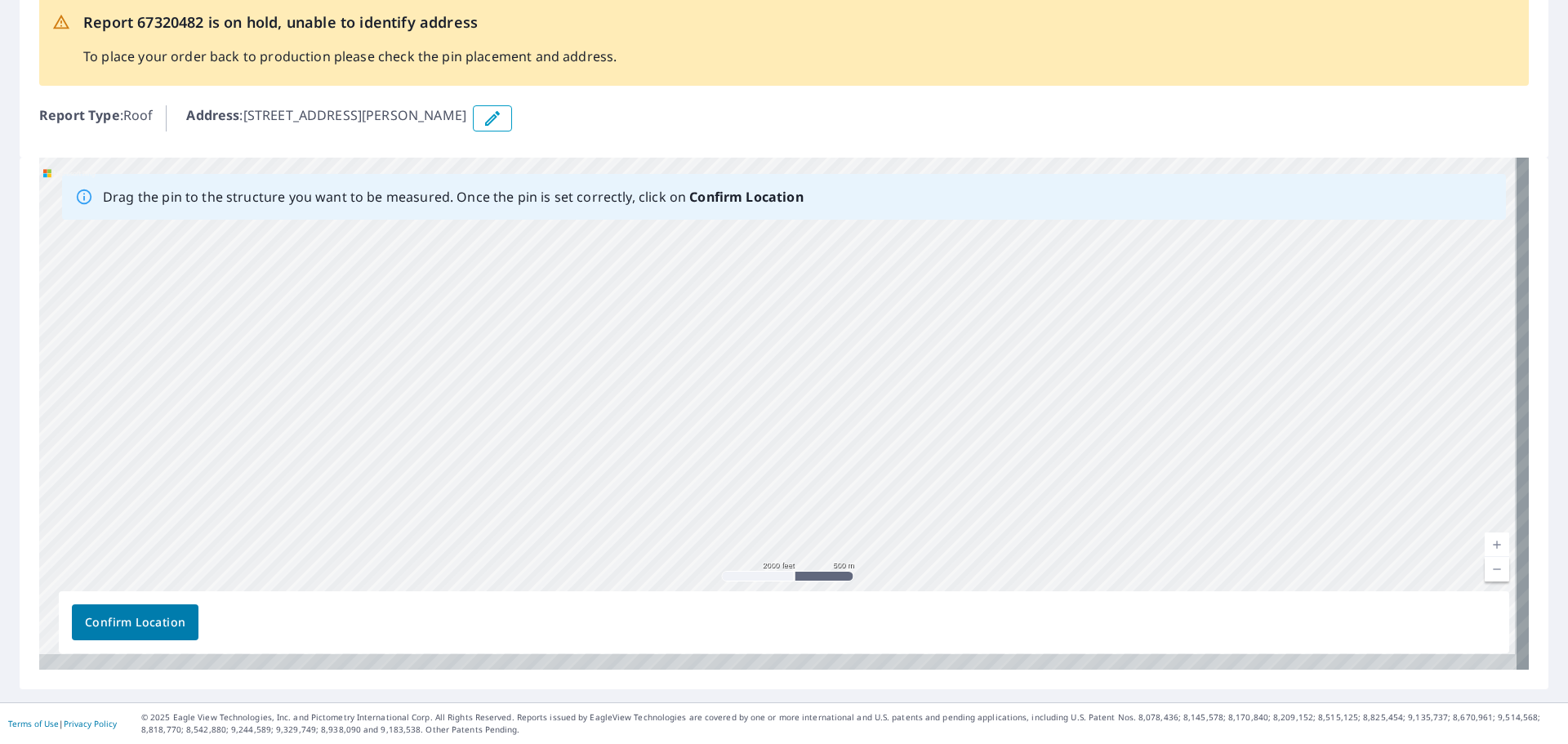
drag, startPoint x: 920, startPoint y: 519, endPoint x: 923, endPoint y: 244, distance: 275.0
click at [923, 244] on div "[STREET_ADDRESS][PERSON_NAME]" at bounding box center [784, 414] width 1490 height 512
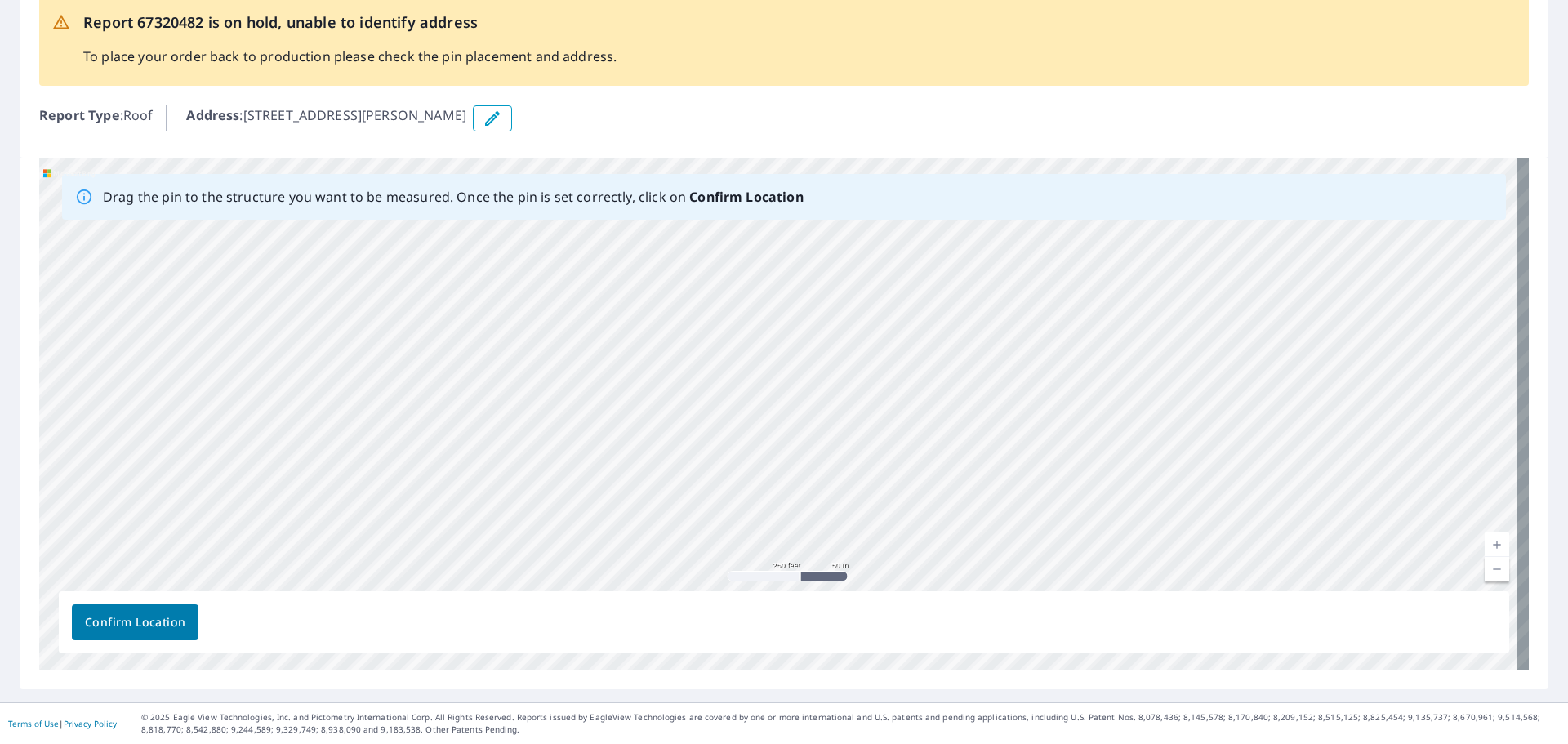
click at [942, 399] on div "[STREET_ADDRESS][PERSON_NAME]" at bounding box center [784, 414] width 1490 height 512
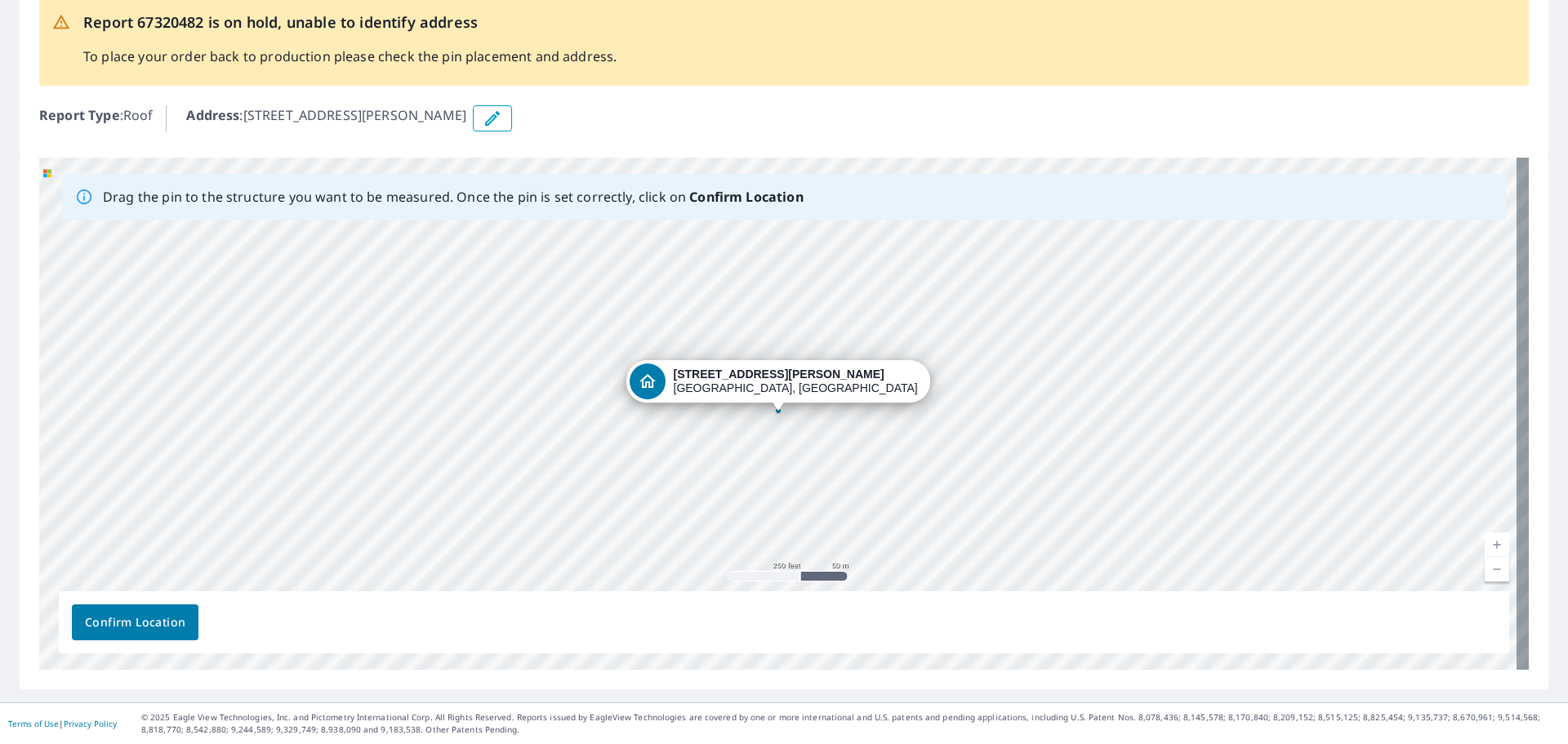
click at [1485, 566] on link "Current Level 17, Zoom Out" at bounding box center [1497, 569] width 24 height 24
click at [1485, 566] on link "Current Level 16, Zoom Out" at bounding box center [1497, 569] width 24 height 24
click at [1485, 567] on link "Current Level 15, Zoom Out" at bounding box center [1497, 569] width 24 height 24
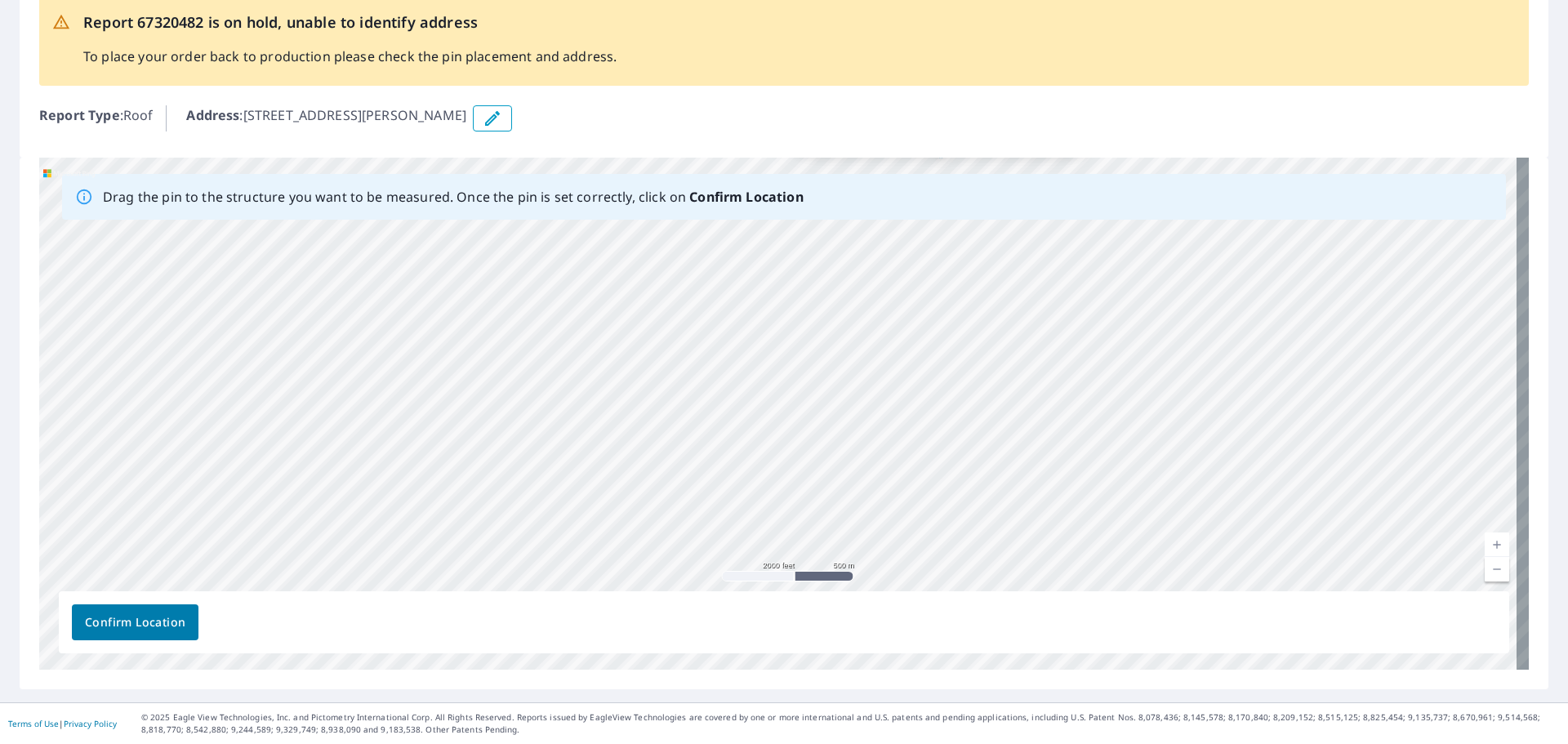
drag, startPoint x: 790, startPoint y: 512, endPoint x: 952, endPoint y: 257, distance: 302.1
click at [952, 257] on div "[STREET_ADDRESS][PERSON_NAME]" at bounding box center [784, 414] width 1490 height 512
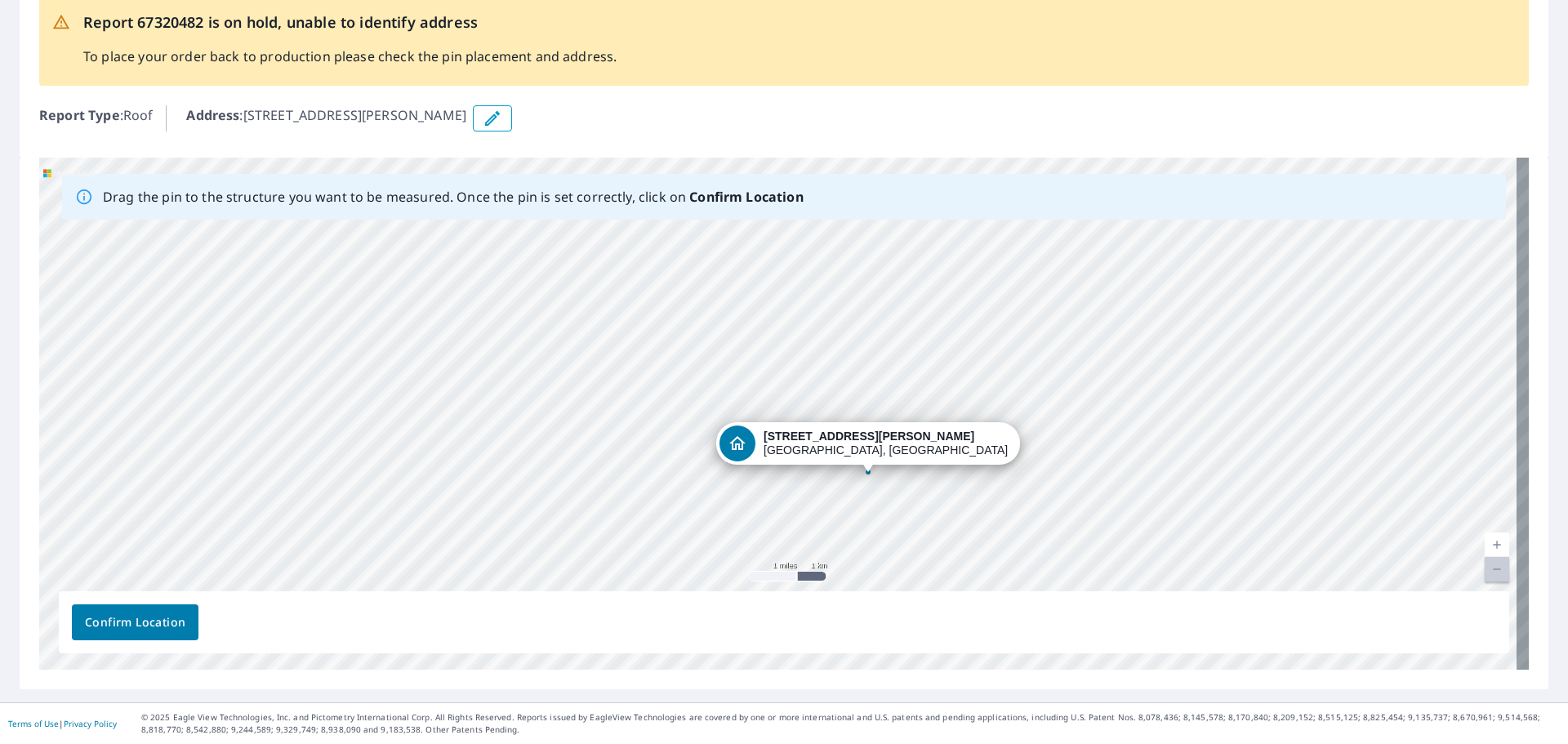
drag, startPoint x: 943, startPoint y: 297, endPoint x: 866, endPoint y: 468, distance: 187.5
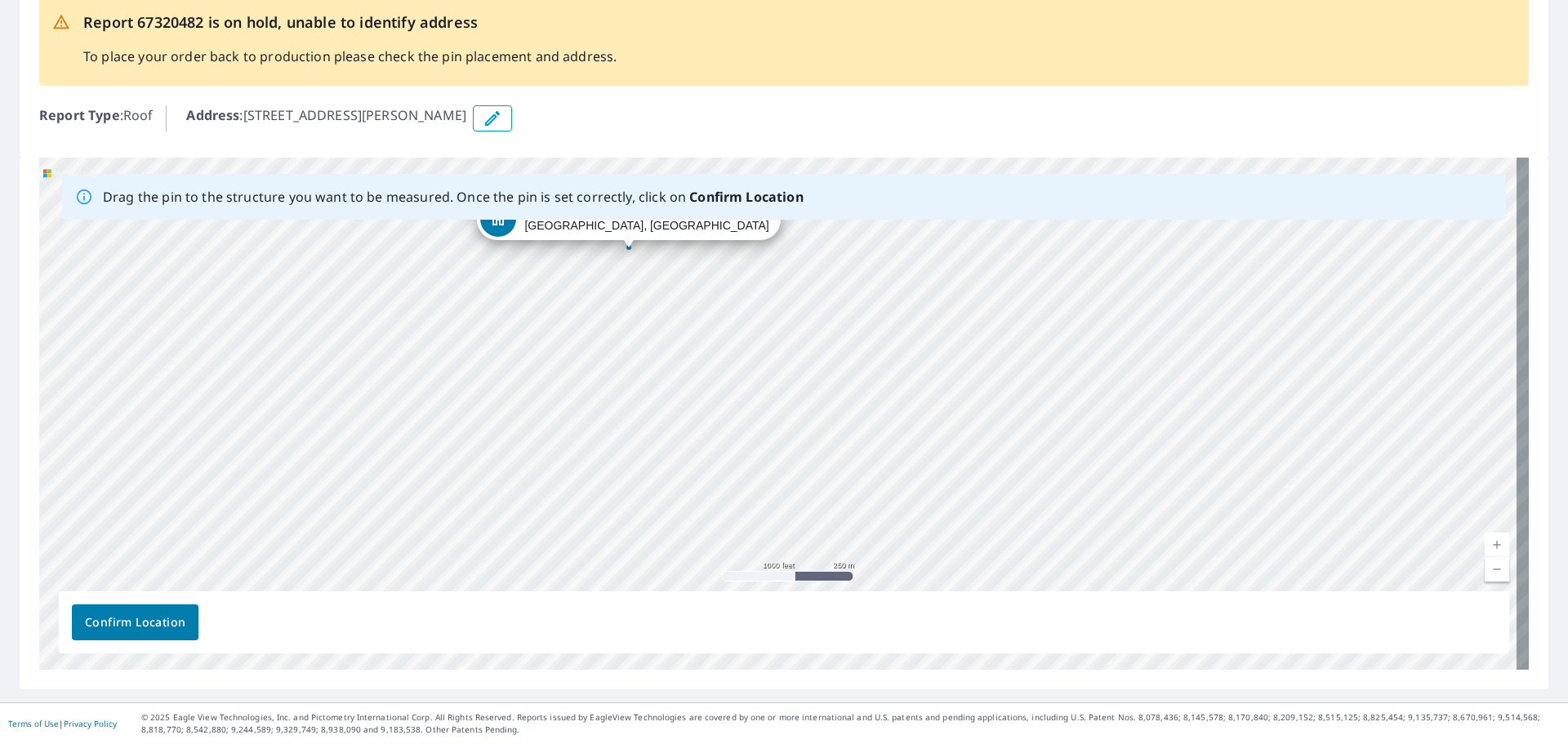
drag, startPoint x: 671, startPoint y: 375, endPoint x: 896, endPoint y: 614, distance: 328.2
click at [896, 614] on div "Drag the pin to the structure you want to be measured. Once the pin is set corr…" at bounding box center [784, 414] width 1490 height 512
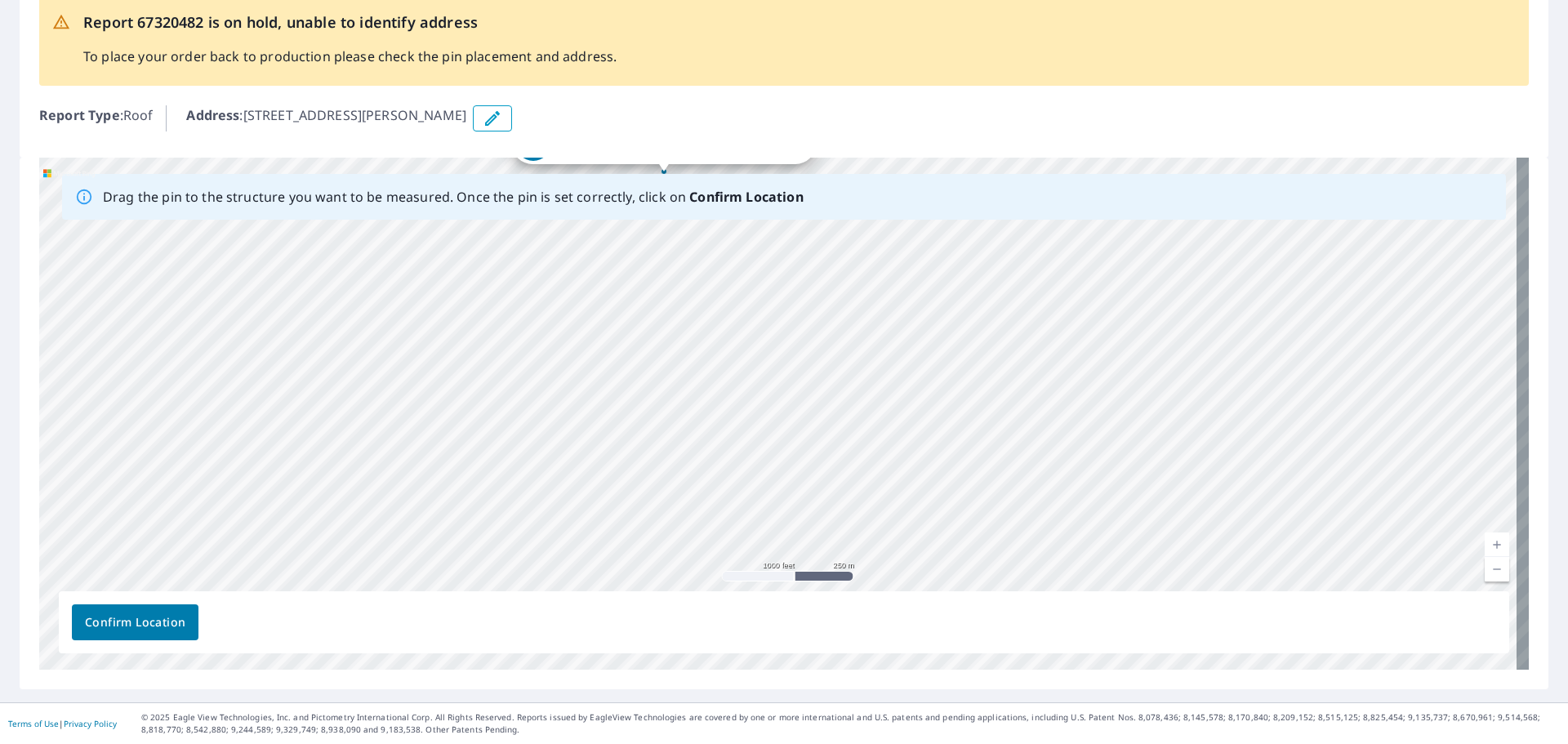
click at [871, 511] on div "[STREET_ADDRESS][PERSON_NAME]" at bounding box center [784, 414] width 1490 height 512
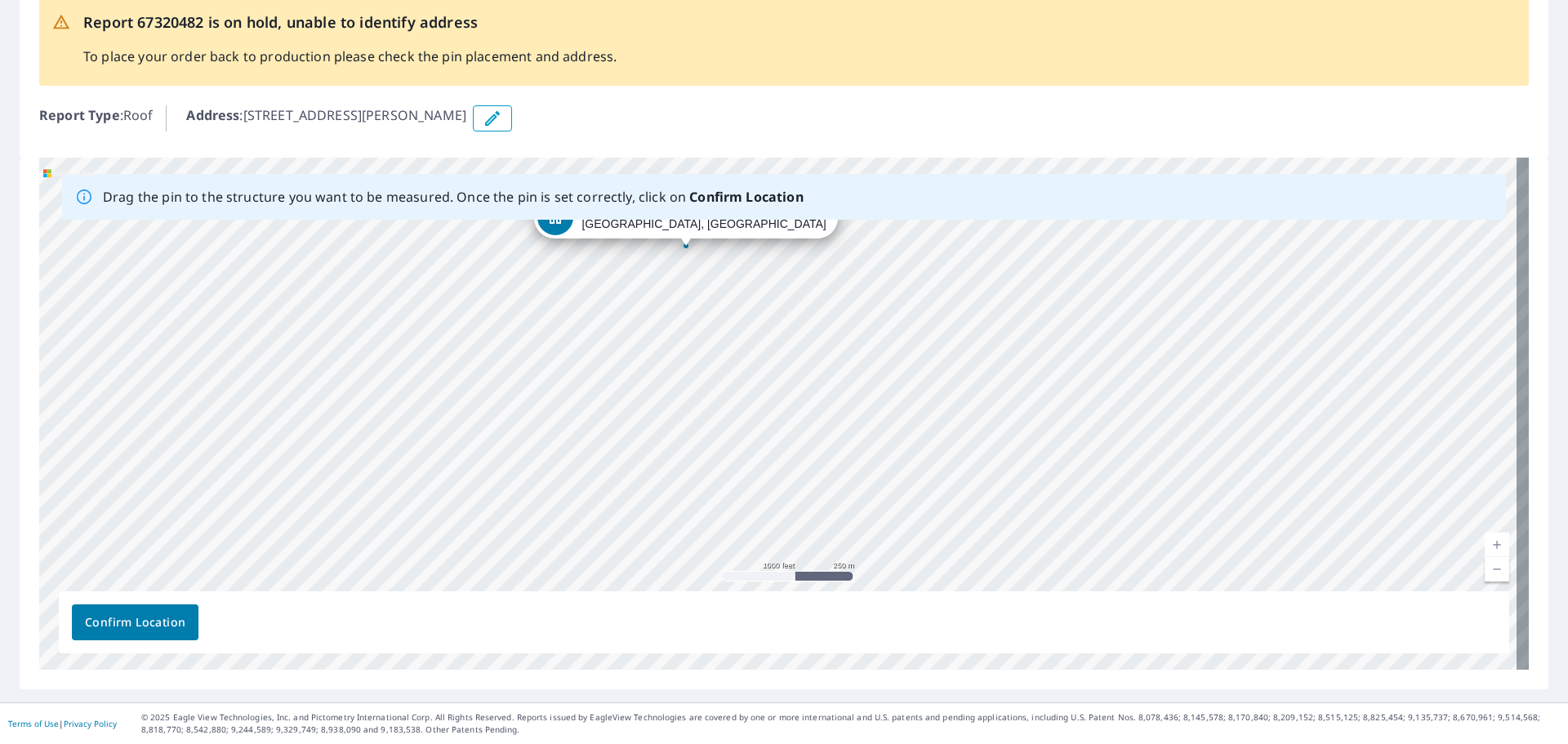
drag, startPoint x: 708, startPoint y: 331, endPoint x: 760, endPoint y: 441, distance: 121.7
click at [760, 441] on div "[STREET_ADDRESS][PERSON_NAME]" at bounding box center [784, 414] width 1490 height 512
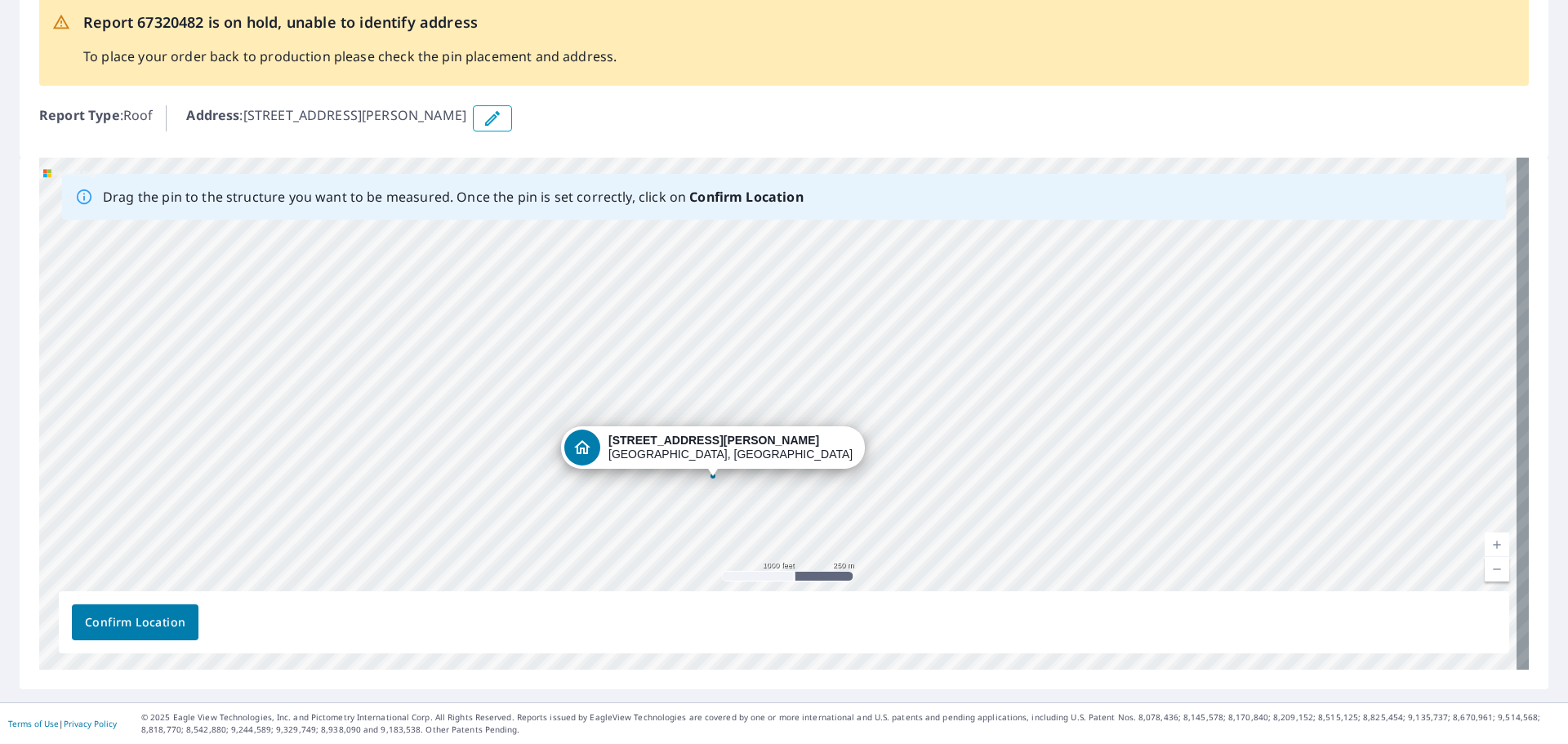
drag, startPoint x: 716, startPoint y: 281, endPoint x: 713, endPoint y: 475, distance: 194.0
click at [713, 475] on div "[STREET_ADDRESS][PERSON_NAME]" at bounding box center [784, 414] width 1490 height 512
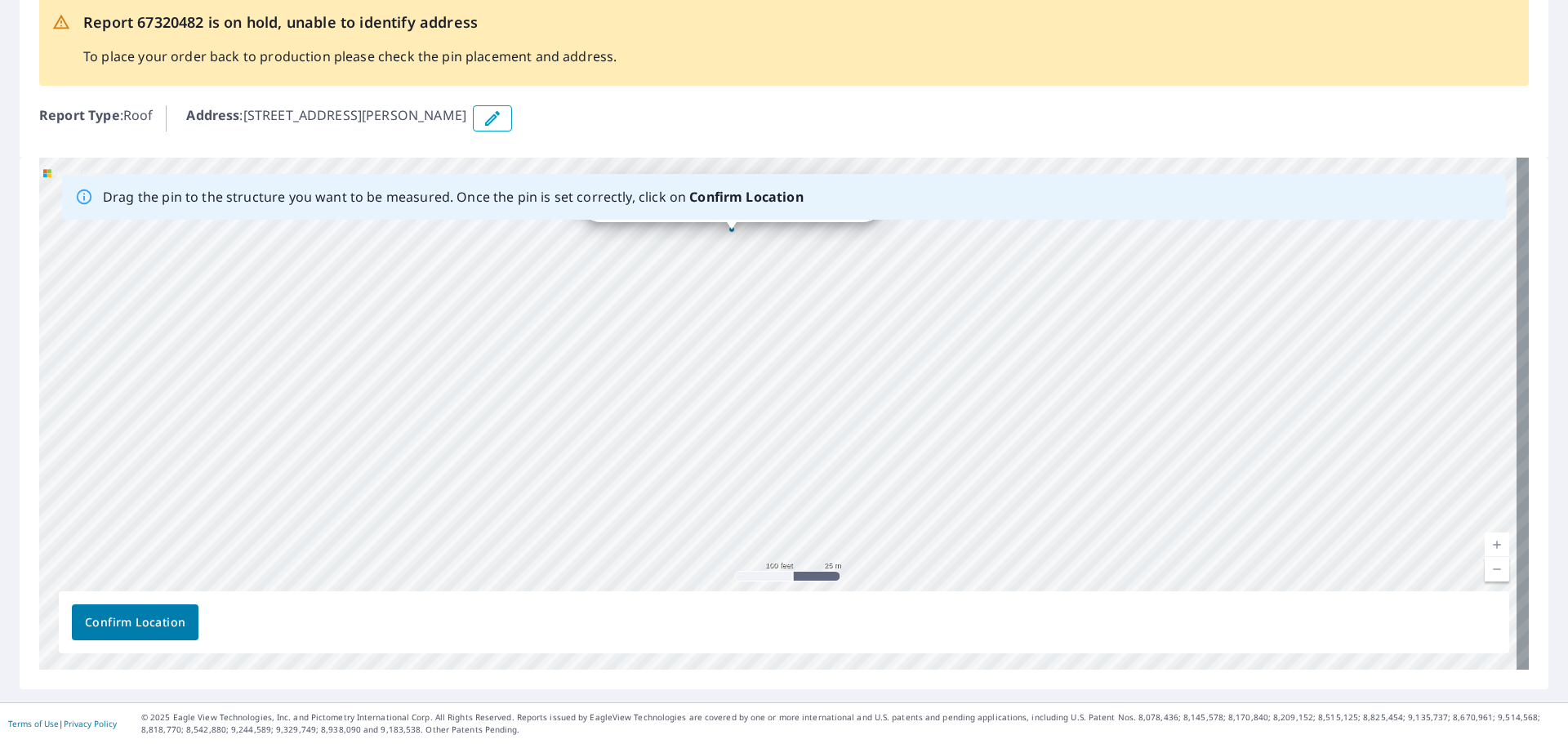
drag, startPoint x: 726, startPoint y: 320, endPoint x: 814, endPoint y: 548, distance: 244.4
click at [814, 548] on div "[STREET_ADDRESS][PERSON_NAME]" at bounding box center [784, 414] width 1490 height 512
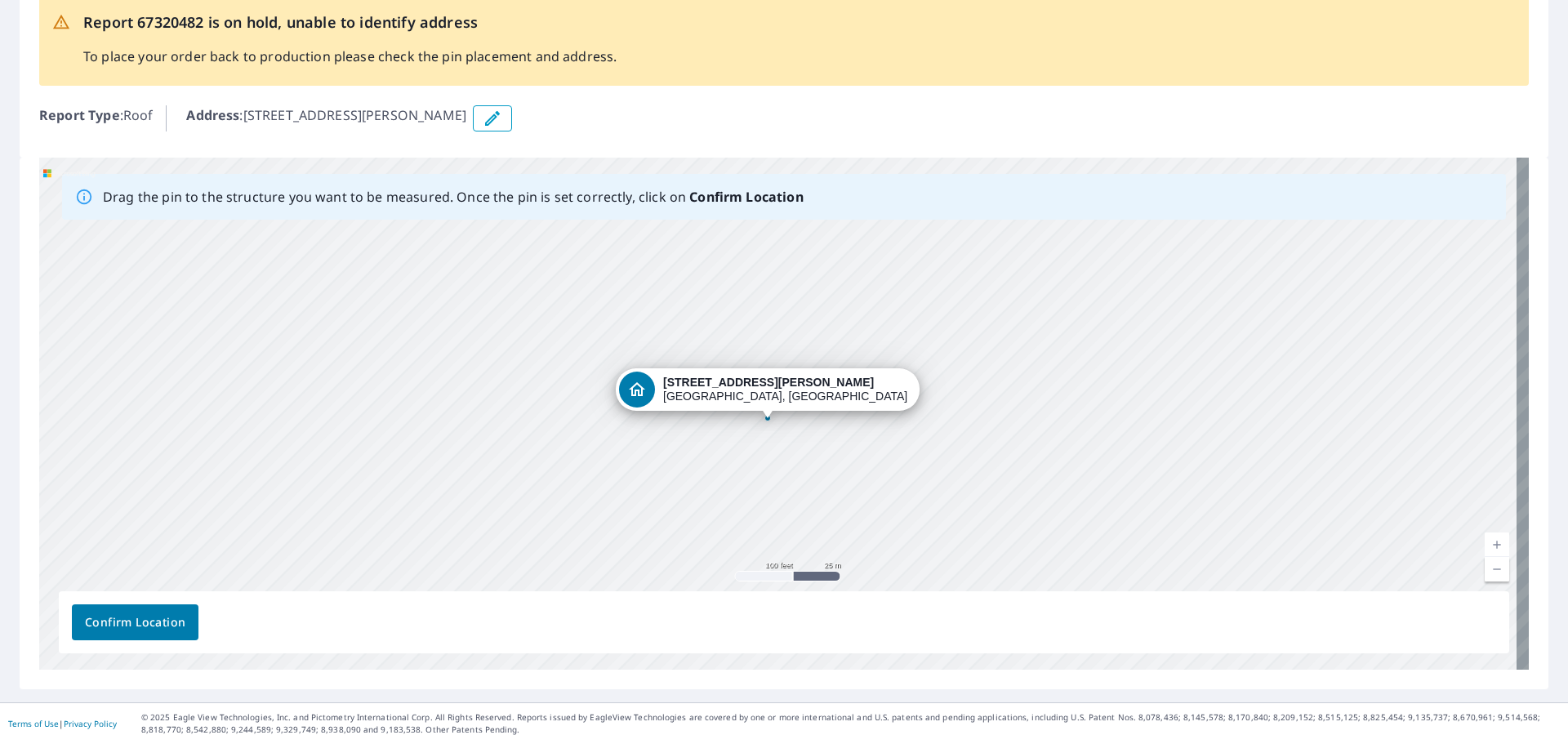
drag, startPoint x: 764, startPoint y: 371, endPoint x: 770, endPoint y: 509, distance: 138.1
click at [772, 523] on div "[STREET_ADDRESS][PERSON_NAME]" at bounding box center [784, 414] width 1490 height 512
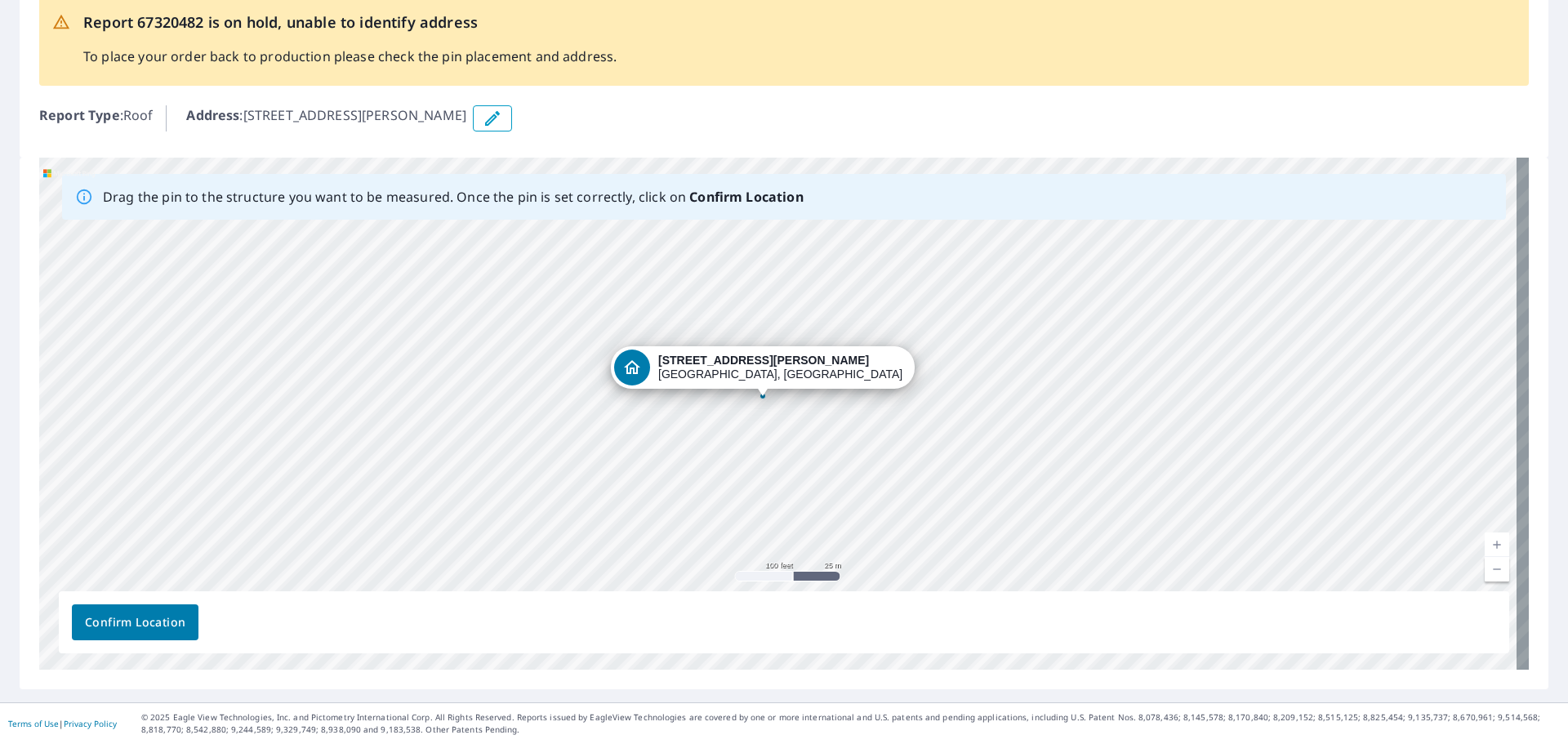
drag, startPoint x: 766, startPoint y: 419, endPoint x: 760, endPoint y: 394, distance: 25.7
click at [760, 394] on div "[STREET_ADDRESS][PERSON_NAME]" at bounding box center [784, 414] width 1490 height 512
click at [157, 628] on span "Confirm Location" at bounding box center [135, 623] width 101 height 21
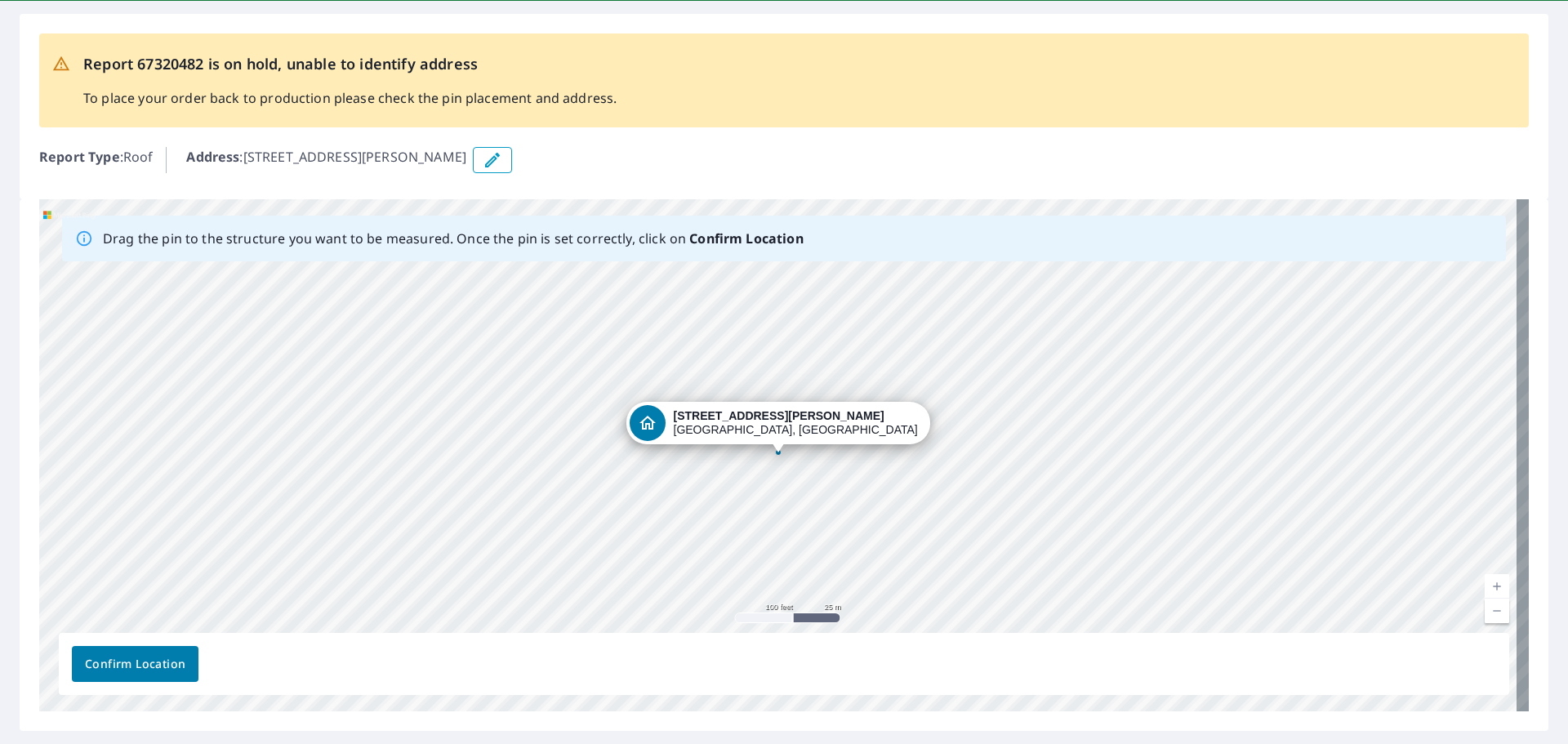
scroll to position [0, 0]
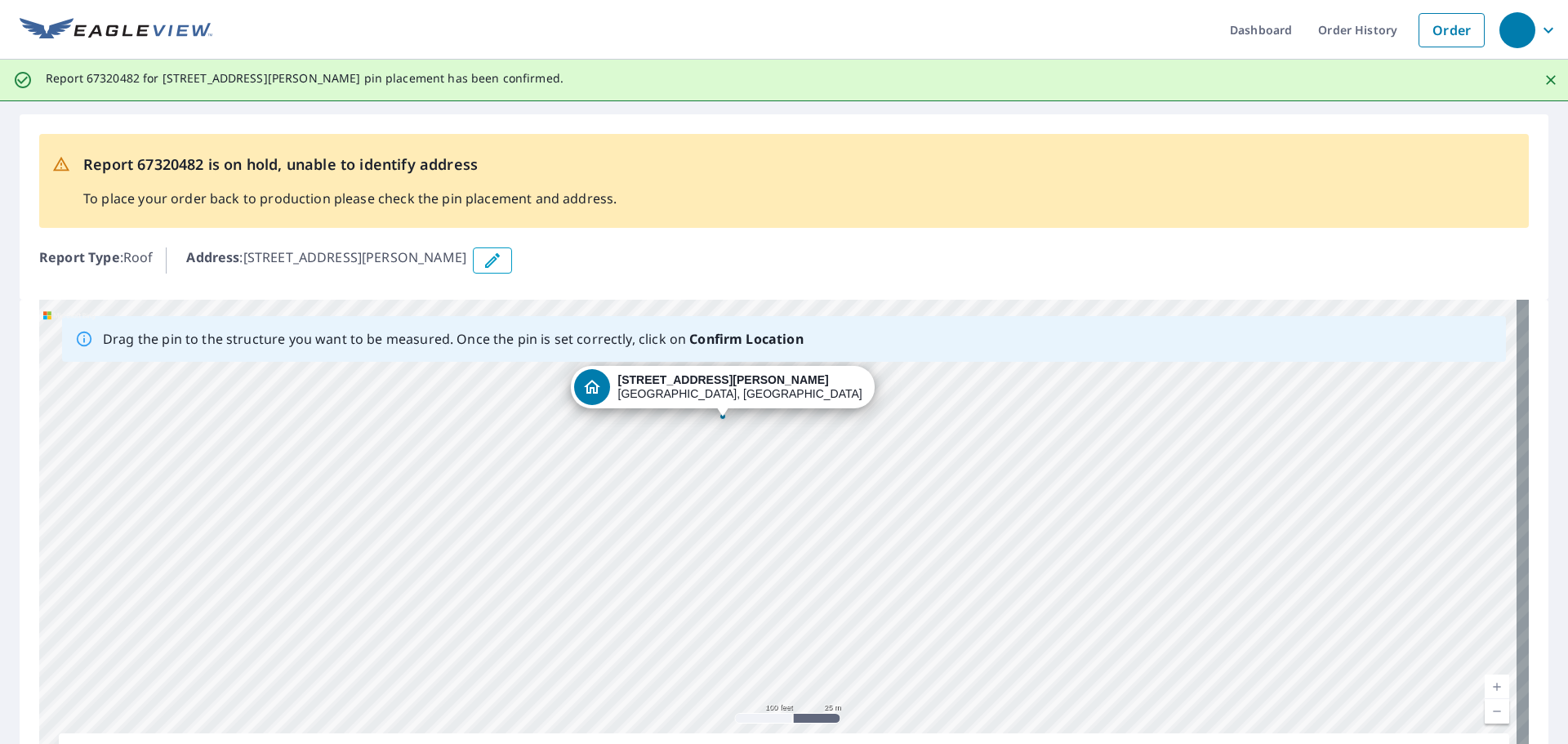
drag, startPoint x: 618, startPoint y: 639, endPoint x: 562, endPoint y: 502, distance: 148.0
click at [562, 502] on div "[STREET_ADDRESS][PERSON_NAME]" at bounding box center [784, 556] width 1490 height 512
click at [1439, 35] on link "Order" at bounding box center [1451, 30] width 66 height 34
